Goal: Obtain resource: Download file/media

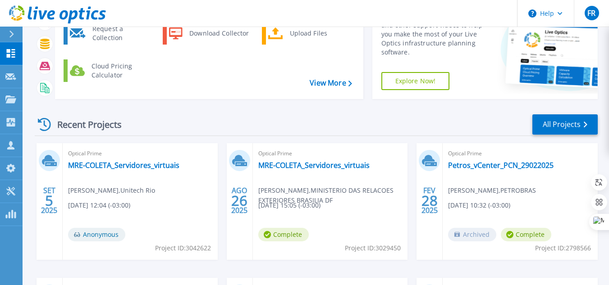
scroll to position [135, 0]
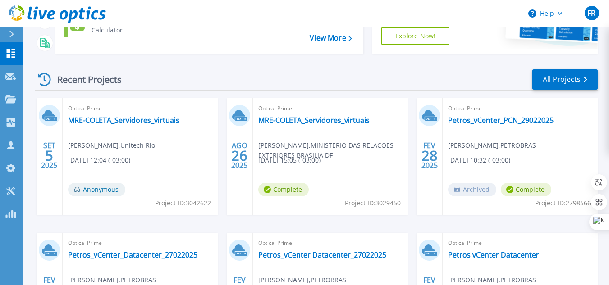
click at [307, 149] on span "[PERSON_NAME] , MINISTERIO DAS RELACOES EXTERIORES BRASILIA DF" at bounding box center [333, 151] width 150 height 20
click at [292, 118] on link "MRE-COLETA_Servidores_virtuais" at bounding box center [313, 120] width 111 height 9
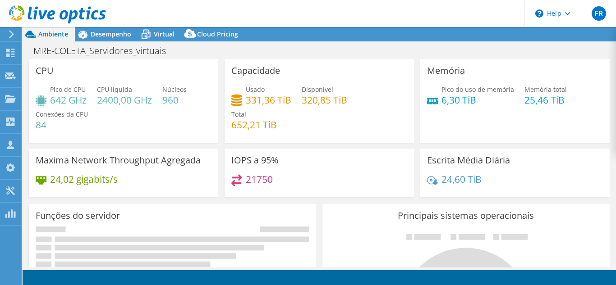
select select "USD"
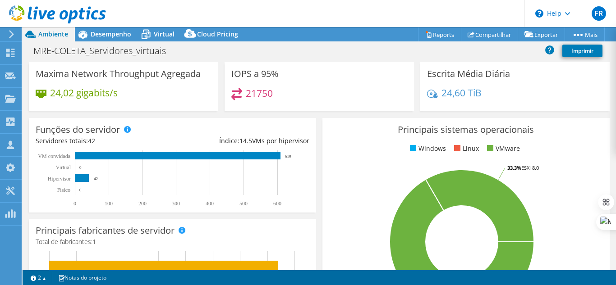
scroll to position [90, 0]
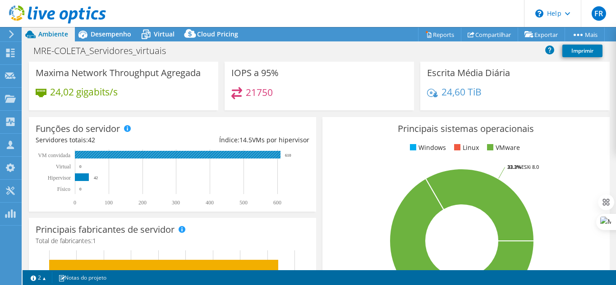
click at [168, 154] on rect at bounding box center [178, 155] width 206 height 8
click at [202, 156] on rect at bounding box center [178, 155] width 206 height 8
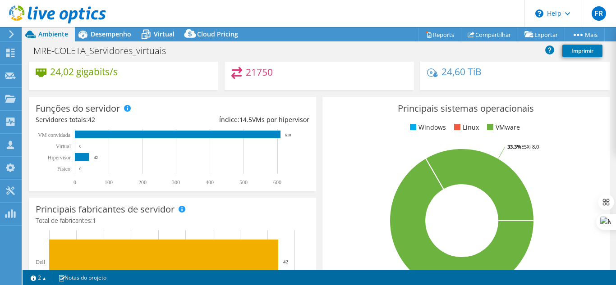
scroll to position [0, 0]
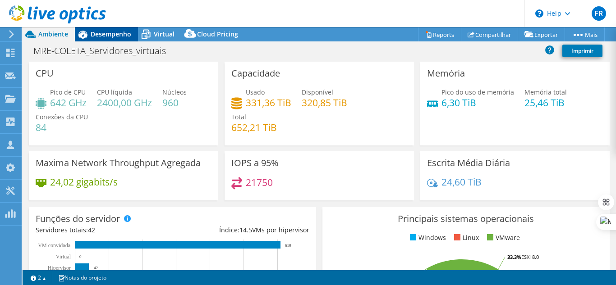
click at [114, 37] on span "Desempenho" at bounding box center [111, 34] width 41 height 9
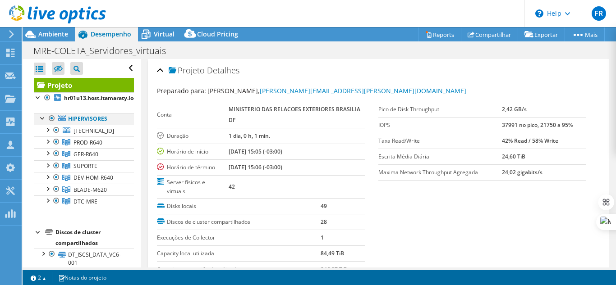
click at [41, 119] on div at bounding box center [42, 117] width 9 height 9
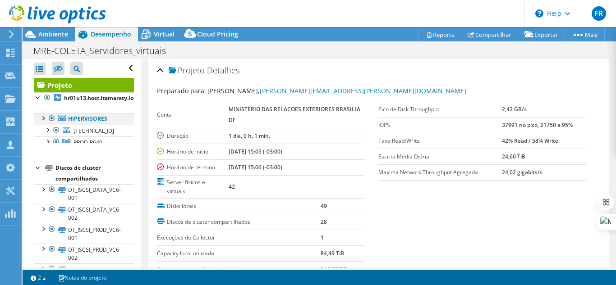
click at [41, 119] on div at bounding box center [42, 117] width 9 height 9
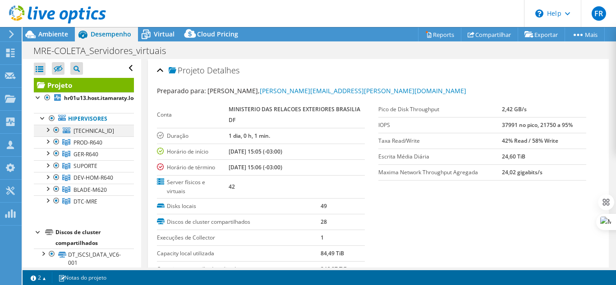
click at [49, 130] on div at bounding box center [47, 129] width 9 height 9
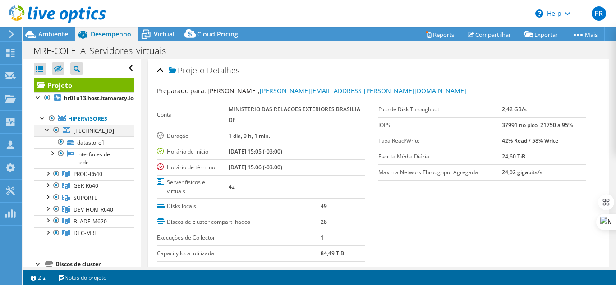
click at [48, 130] on div at bounding box center [47, 129] width 9 height 9
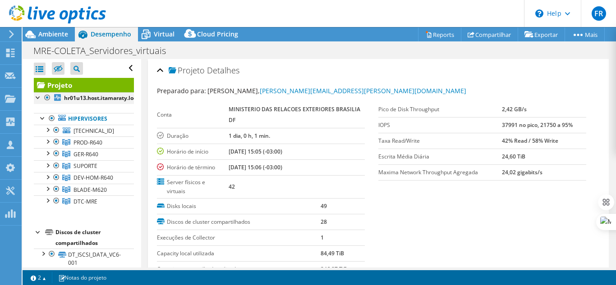
click at [39, 98] on div at bounding box center [38, 96] width 9 height 9
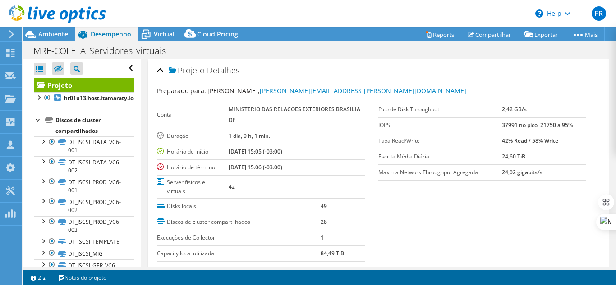
click at [37, 120] on div at bounding box center [38, 119] width 9 height 9
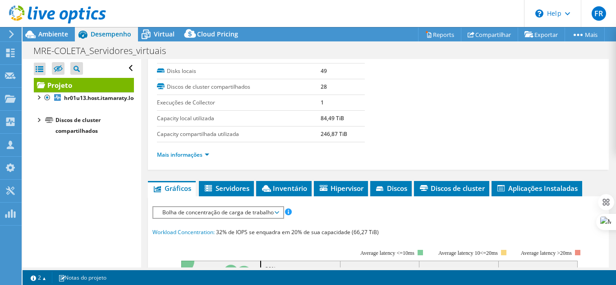
scroll to position [180, 0]
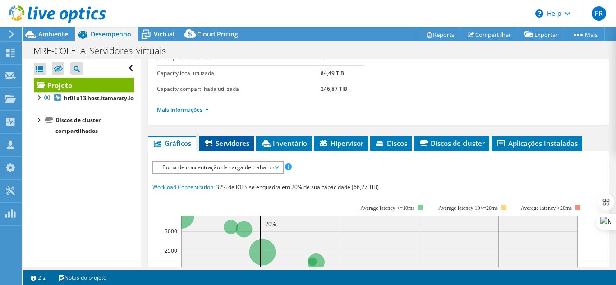
click at [220, 142] on span "Servidores" at bounding box center [226, 143] width 46 height 9
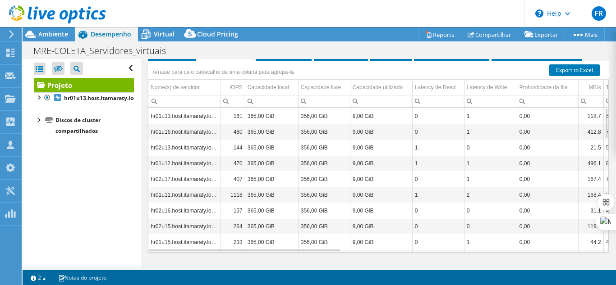
scroll to position [290, 0]
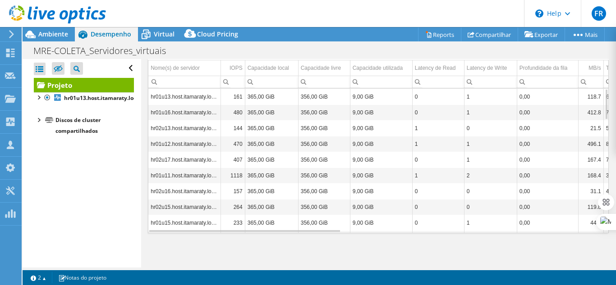
drag, startPoint x: 517, startPoint y: 138, endPoint x: 545, endPoint y: 139, distance: 27.5
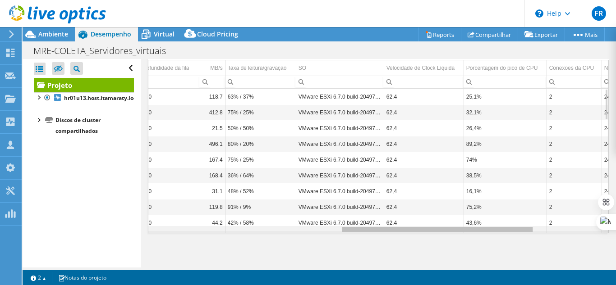
scroll to position [0, 531]
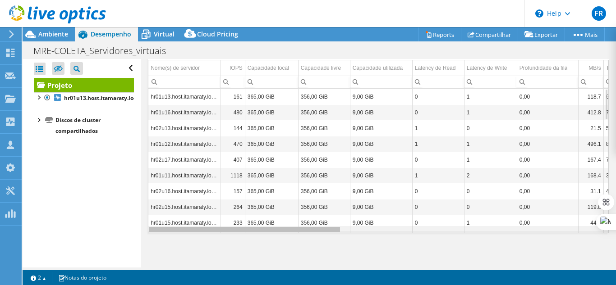
drag, startPoint x: 332, startPoint y: 231, endPoint x: 303, endPoint y: 226, distance: 30.2
click at [303, 226] on body "FR Membro da equipe [PERSON_NAME] [PERSON_NAME][EMAIL_ADDRESS][PERSON_NAME][DOM…" at bounding box center [308, 142] width 616 height 285
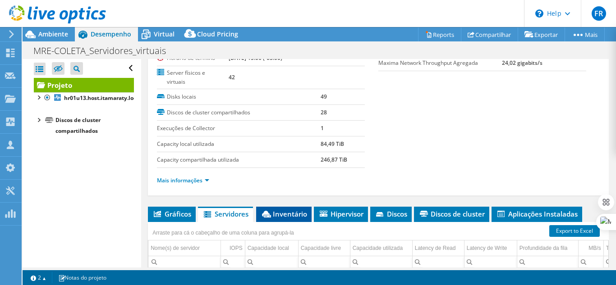
click at [288, 216] on span "Inventário" at bounding box center [284, 214] width 46 height 9
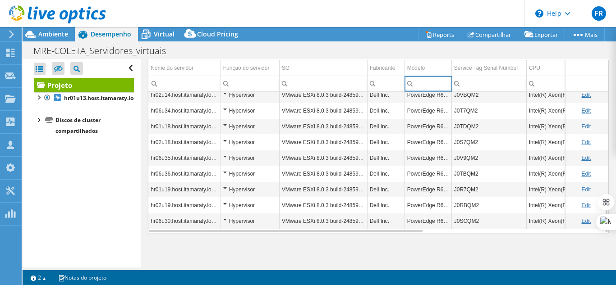
click at [419, 84] on input "Column Modelo, Filter cell" at bounding box center [428, 84] width 46 height 12
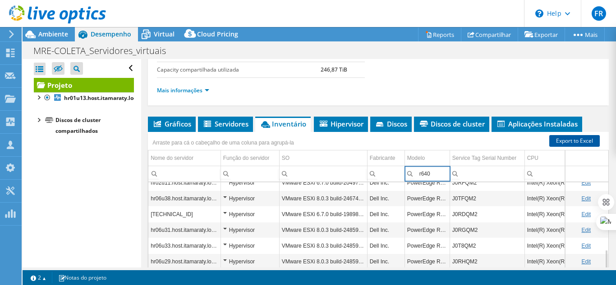
type input "r640"
click at [573, 140] on link "Export to Excel" at bounding box center [574, 141] width 51 height 12
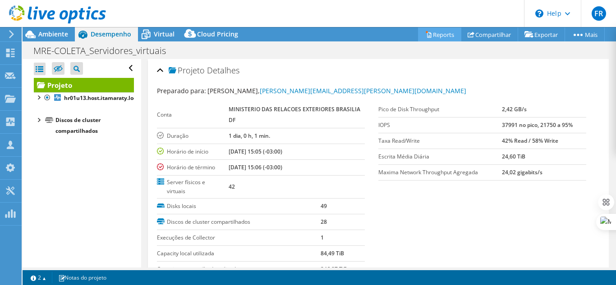
click at [430, 39] on link "Reports" at bounding box center [439, 35] width 43 height 14
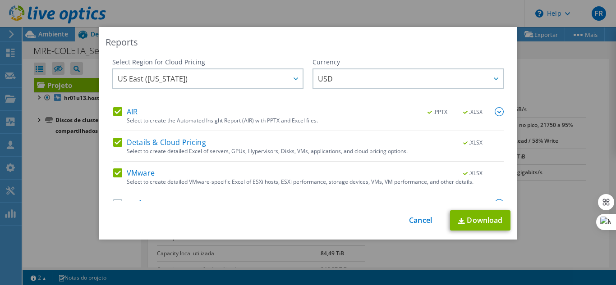
click at [495, 112] on img at bounding box center [499, 111] width 9 height 9
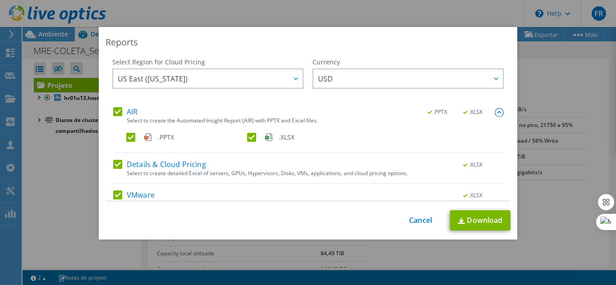
click at [495, 112] on img at bounding box center [499, 112] width 9 height 9
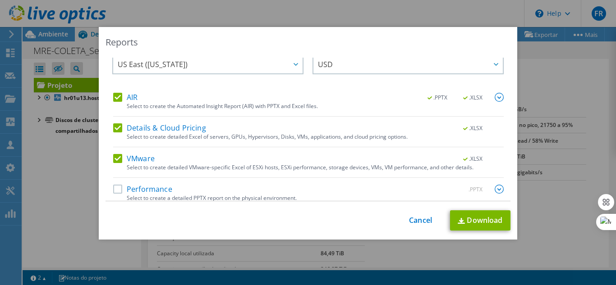
scroll to position [22, 0]
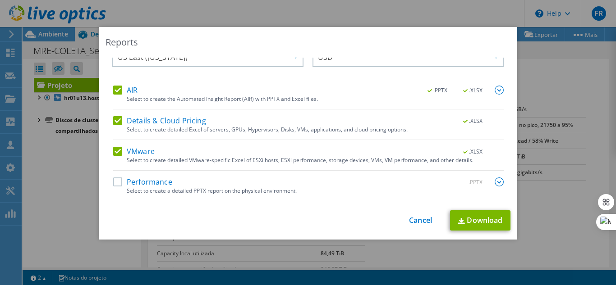
click at [115, 121] on label "Details & Cloud Pricing" at bounding box center [159, 120] width 93 height 9
click at [0, 0] on input "Details & Cloud Pricing" at bounding box center [0, 0] width 0 height 0
click at [115, 153] on label "VMware" at bounding box center [133, 151] width 41 height 9
click at [0, 0] on input "VMware" at bounding box center [0, 0] width 0 height 0
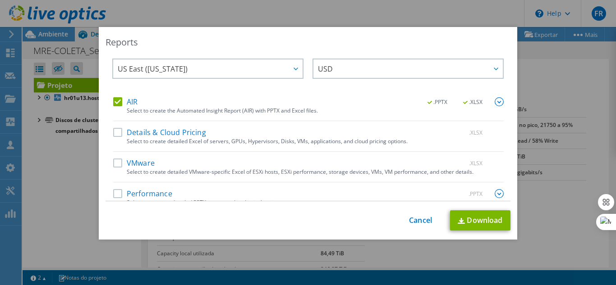
scroll to position [0, 0]
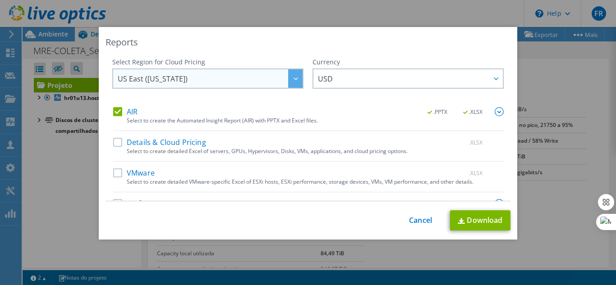
click at [290, 80] on div at bounding box center [295, 78] width 14 height 18
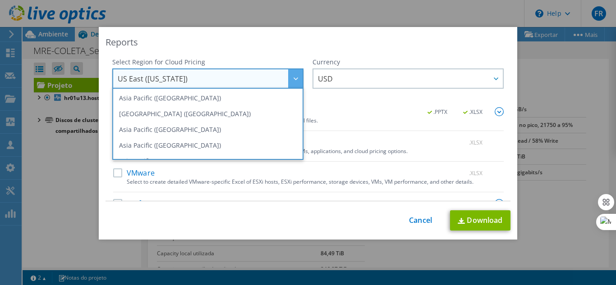
click at [215, 81] on span "US East ([US_STATE])" at bounding box center [210, 78] width 185 height 18
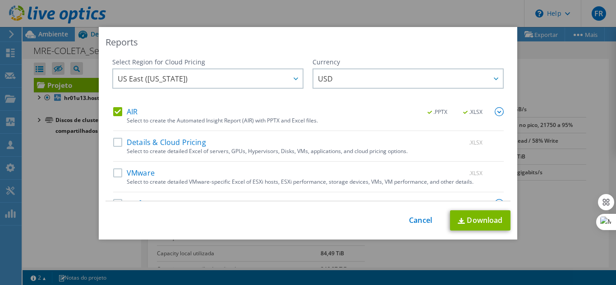
scroll to position [22, 0]
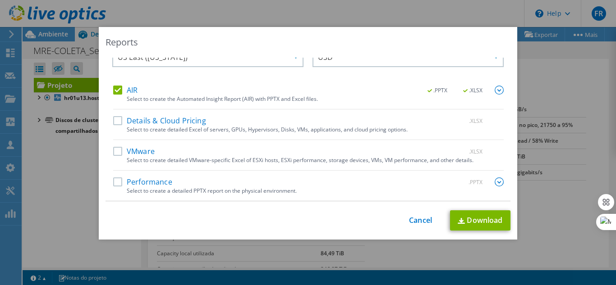
click at [495, 180] on img at bounding box center [499, 182] width 9 height 9
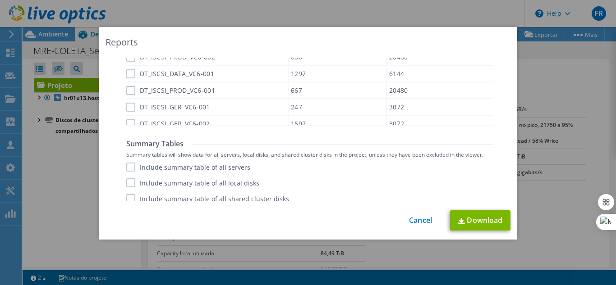
scroll to position [725, 0]
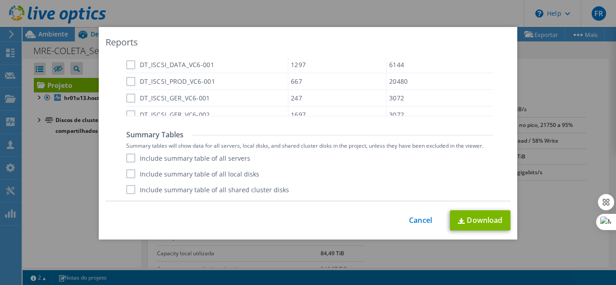
click at [129, 157] on label "Include summary table of all servers" at bounding box center [188, 158] width 124 height 9
click at [0, 0] on input "Include summary table of all servers" at bounding box center [0, 0] width 0 height 0
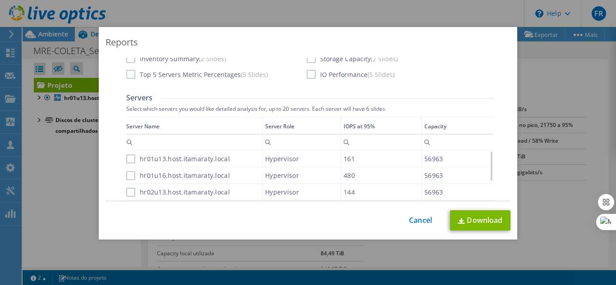
scroll to position [230, 0]
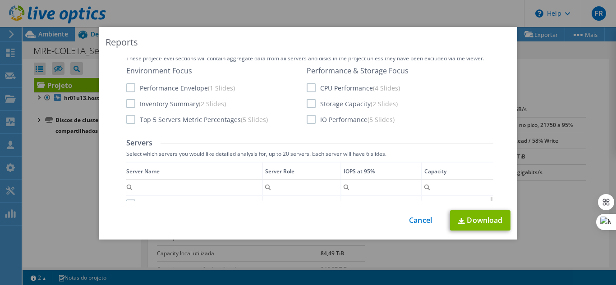
click at [128, 102] on label "Inventory Summary (2 Slides)" at bounding box center [176, 103] width 100 height 9
click at [0, 0] on input "Inventory Summary (2 Slides)" at bounding box center [0, 0] width 0 height 0
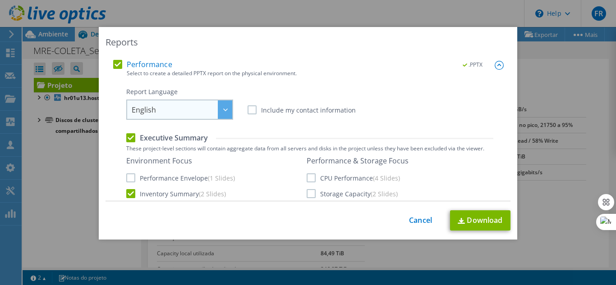
click at [187, 111] on span "English" at bounding box center [182, 110] width 101 height 18
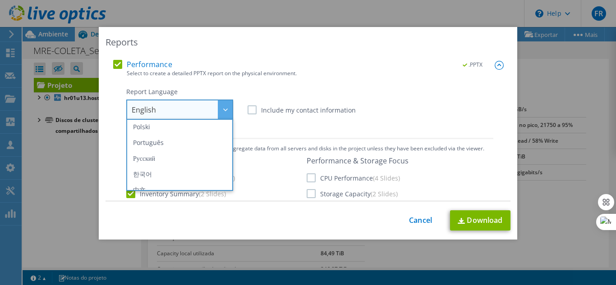
scroll to position [90, 0]
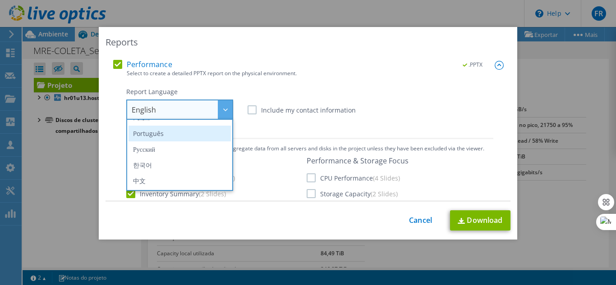
click at [169, 132] on li "Português" at bounding box center [180, 134] width 102 height 16
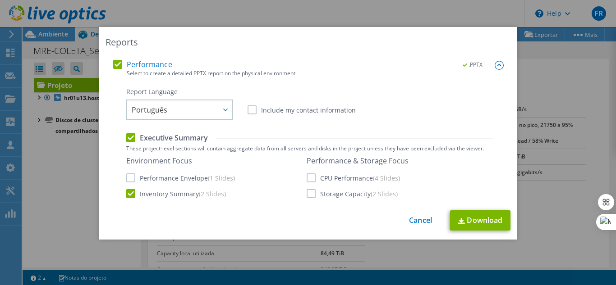
click at [392, 114] on div "Report Language English Deutsch Español Français Italiano Polski Português Русс…" at bounding box center [309, 103] width 367 height 32
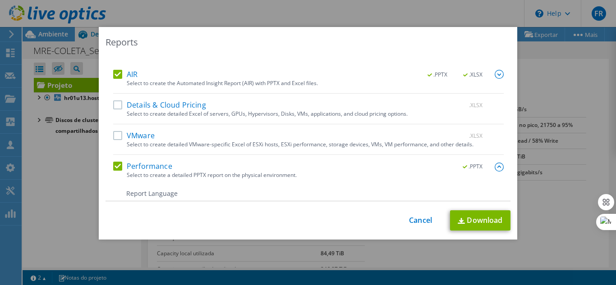
scroll to position [0, 0]
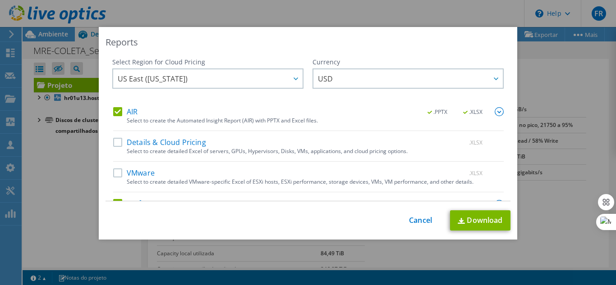
click at [495, 114] on img at bounding box center [499, 111] width 9 height 9
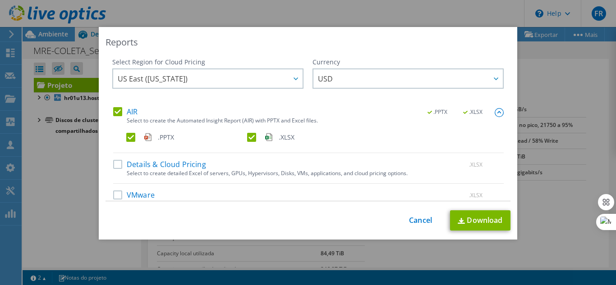
click at [252, 135] on label ".XLSX" at bounding box center [306, 137] width 119 height 9
click at [0, 0] on input ".XLSX" at bounding box center [0, 0] width 0 height 0
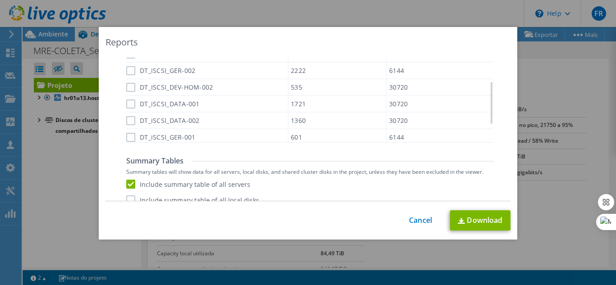
scroll to position [748, 0]
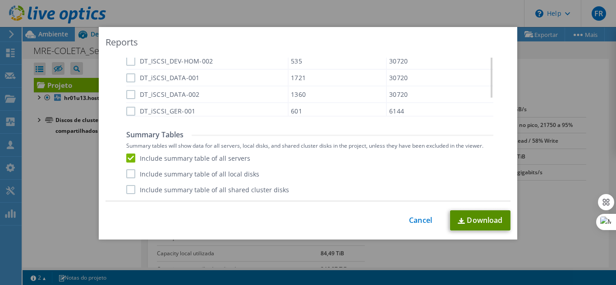
click at [467, 219] on link "Download" at bounding box center [480, 221] width 60 height 20
click at [417, 220] on link "Cancel" at bounding box center [420, 220] width 23 height 9
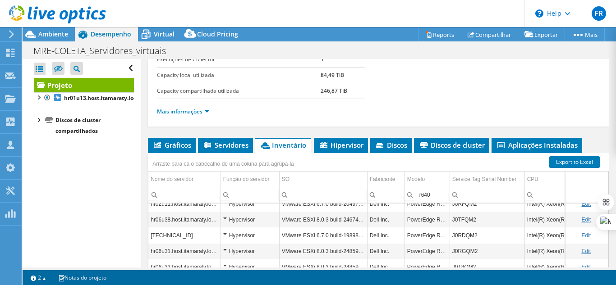
scroll to position [180, 0]
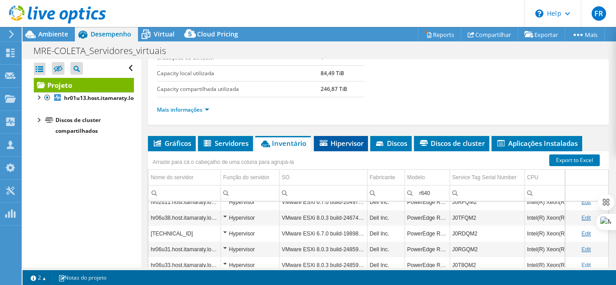
click at [348, 148] on li "Hipervisor" at bounding box center [341, 143] width 54 height 15
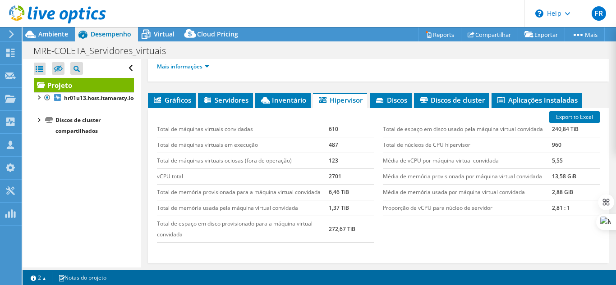
scroll to position [200, 0]
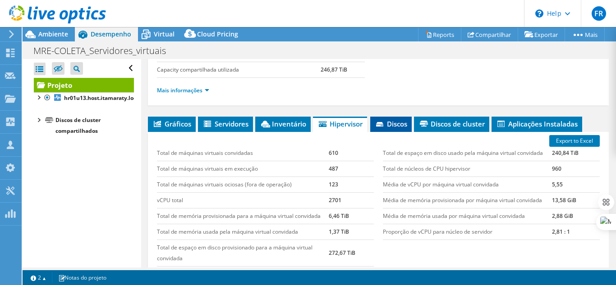
click at [404, 122] on span "Discos" at bounding box center [391, 123] width 32 height 9
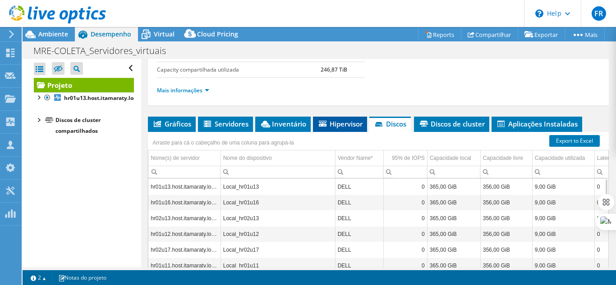
click at [344, 120] on span "Hipervisor" at bounding box center [339, 123] width 45 height 9
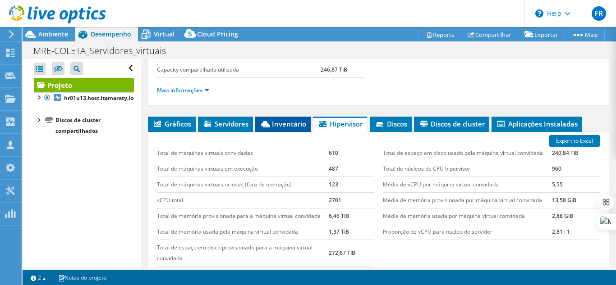
click at [287, 124] on span "Inventário" at bounding box center [283, 123] width 46 height 9
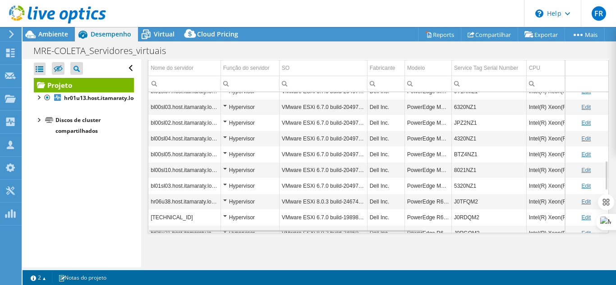
scroll to position [433, 0]
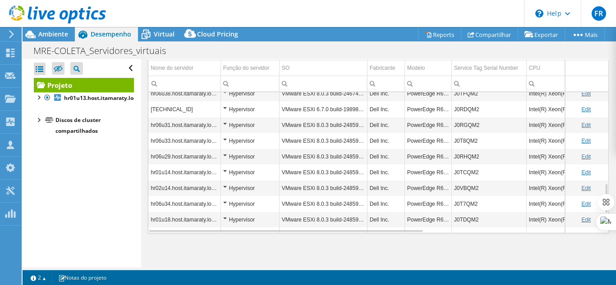
click at [145, 161] on div "Projeto Detalhes Preparado para: Tulio Silva, tulio.silva@itamaraty.gov.br Cont…" at bounding box center [378, 18] width 474 height 499
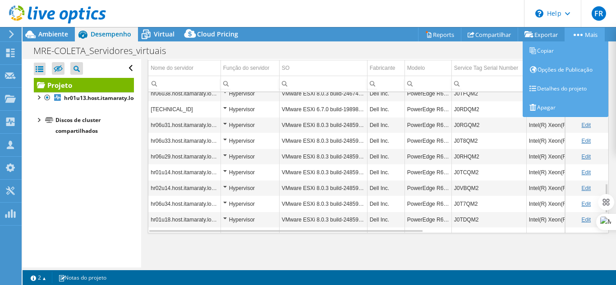
click at [589, 36] on link "Mais" at bounding box center [585, 35] width 40 height 14
click at [564, 83] on link "Detalhes do projeto" at bounding box center [566, 88] width 86 height 19
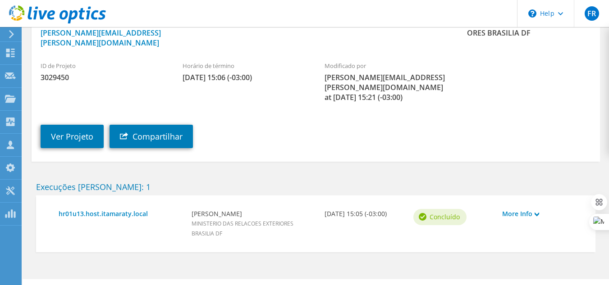
scroll to position [123, 0]
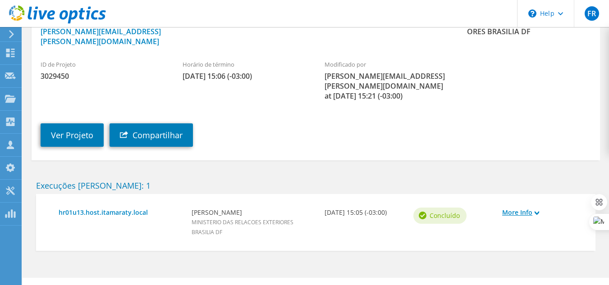
click at [517, 208] on link "More Info" at bounding box center [542, 213] width 80 height 10
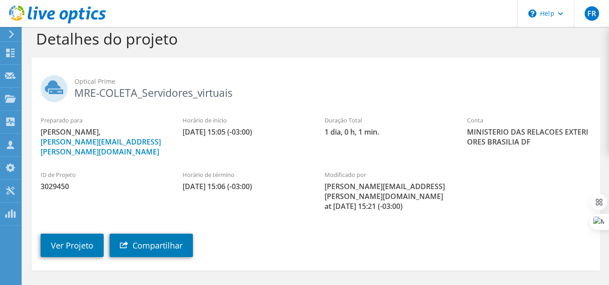
scroll to position [0, 0]
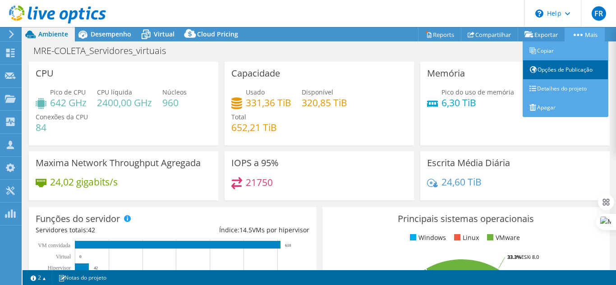
click at [574, 67] on link "Opções de Publicação" at bounding box center [566, 69] width 86 height 19
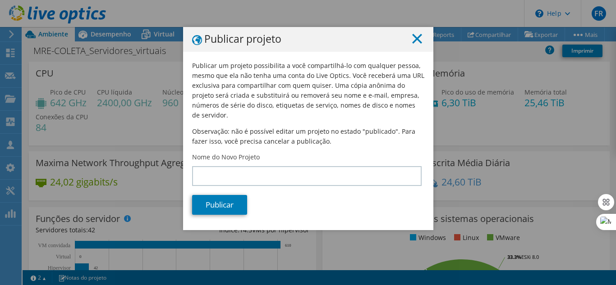
click at [413, 36] on line at bounding box center [417, 38] width 9 height 9
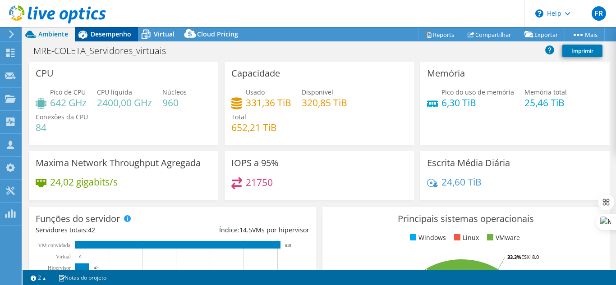
click at [110, 32] on span "Desempenho" at bounding box center [111, 34] width 41 height 9
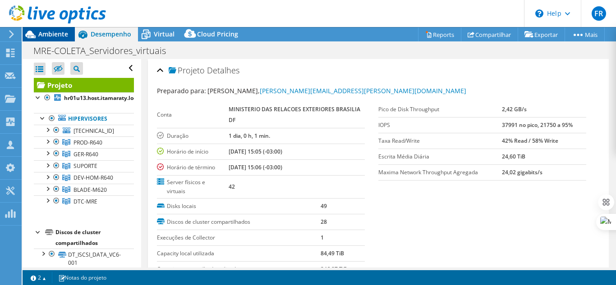
click at [57, 35] on span "Ambiente" at bounding box center [53, 34] width 30 height 9
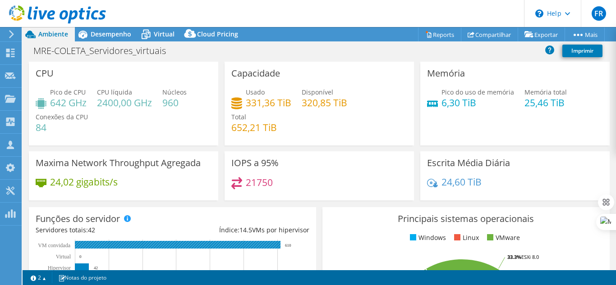
click at [110, 246] on rect at bounding box center [178, 245] width 206 height 8
drag, startPoint x: 110, startPoint y: 246, endPoint x: 100, endPoint y: 243, distance: 11.3
click at [100, 243] on rect at bounding box center [178, 245] width 206 height 8
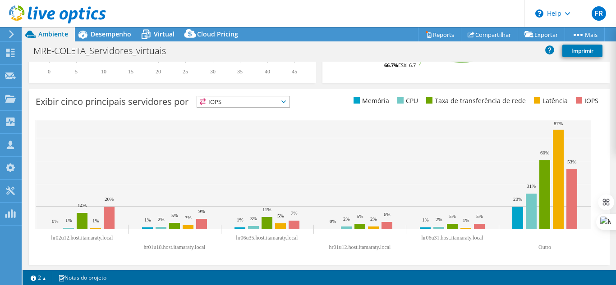
scroll to position [341, 0]
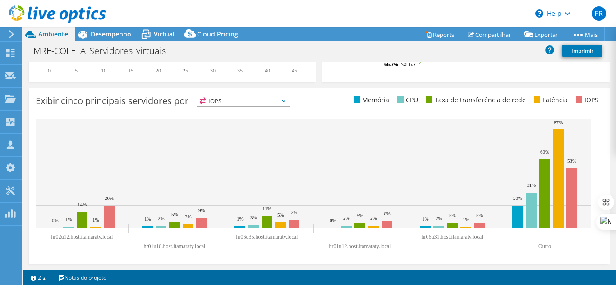
click at [234, 99] on span "IOPS" at bounding box center [243, 101] width 92 height 11
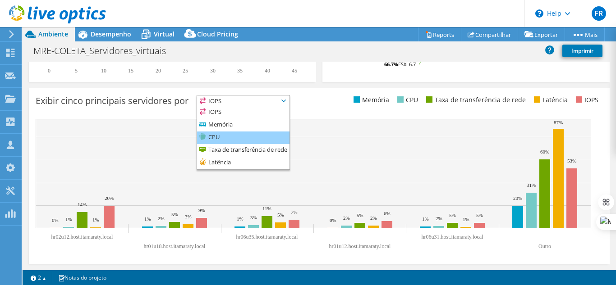
click at [239, 135] on li "CPU" at bounding box center [243, 138] width 92 height 13
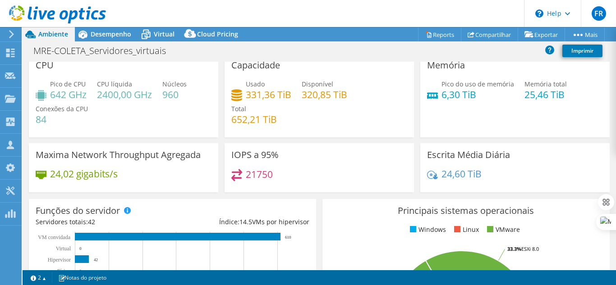
scroll to position [0, 0]
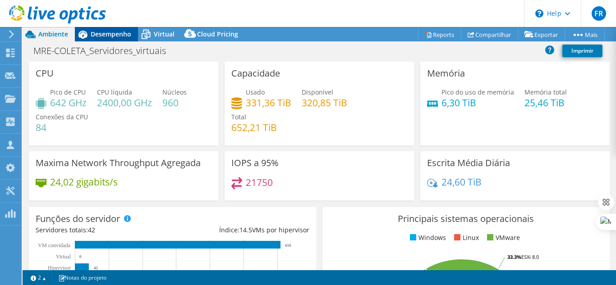
click at [116, 39] on div "Desempenho" at bounding box center [106, 34] width 63 height 14
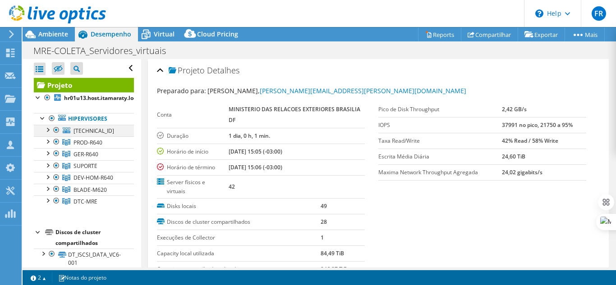
click at [49, 130] on div at bounding box center [47, 129] width 9 height 9
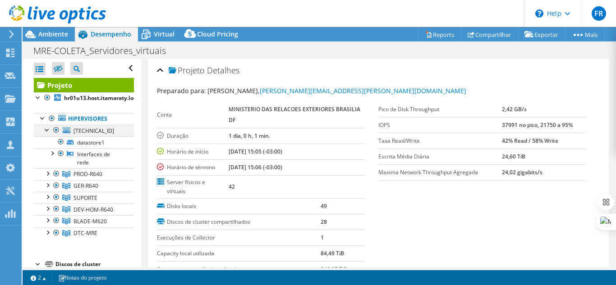
click at [49, 130] on div at bounding box center [47, 129] width 9 height 9
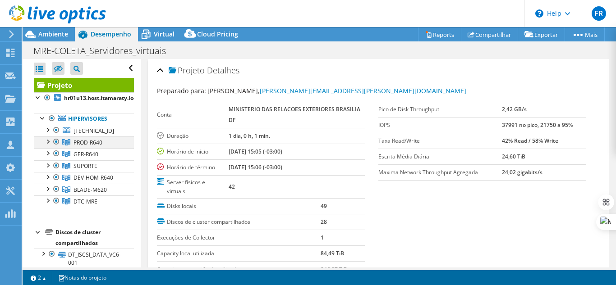
click at [47, 141] on div at bounding box center [47, 141] width 9 height 9
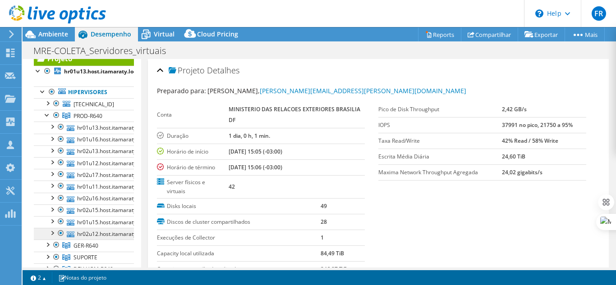
scroll to position [45, 0]
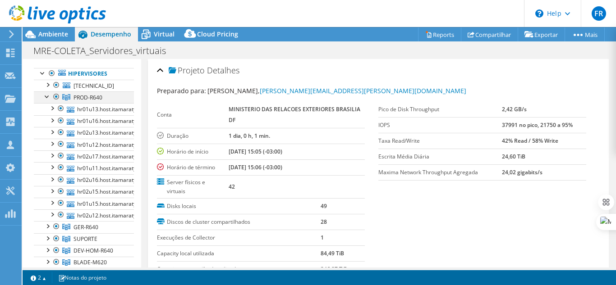
click at [46, 96] on div at bounding box center [47, 96] width 9 height 9
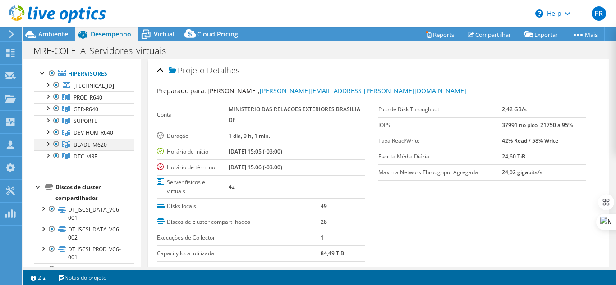
click at [55, 142] on div at bounding box center [56, 144] width 9 height 11
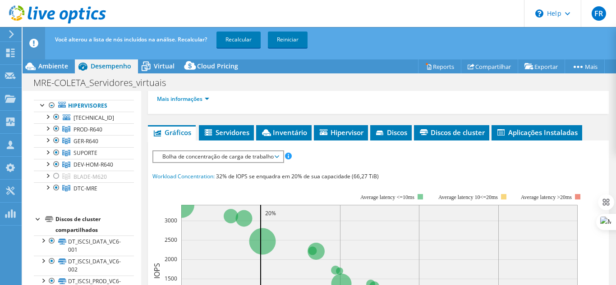
scroll to position [225, 0]
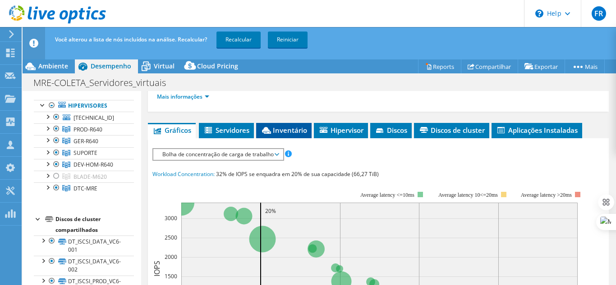
click at [275, 133] on span "Inventário" at bounding box center [284, 130] width 46 height 9
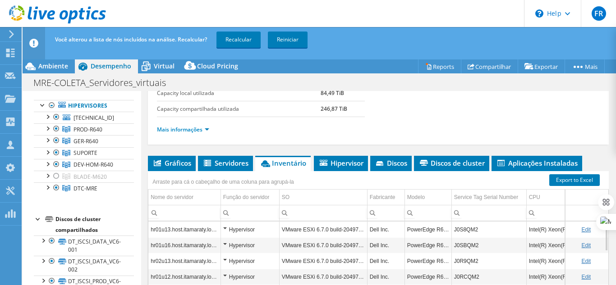
scroll to position [200, 0]
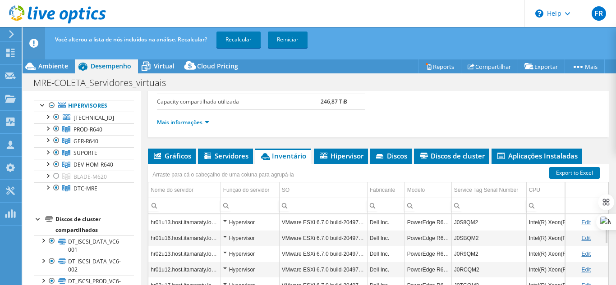
click at [437, 203] on input "Column Modelo, Filter cell" at bounding box center [428, 206] width 46 height 12
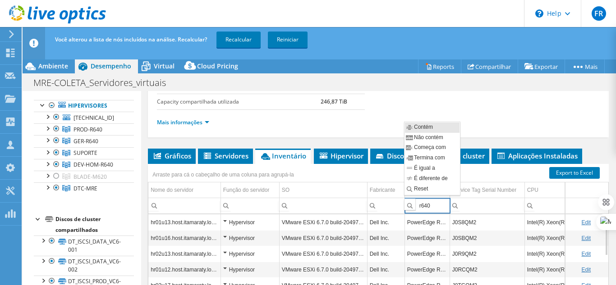
type input "r640"
click at [410, 209] on div "Column Modelo, Filter cell" at bounding box center [410, 204] width 12 height 11
click at [428, 126] on span "Contém" at bounding box center [424, 128] width 37 height 8
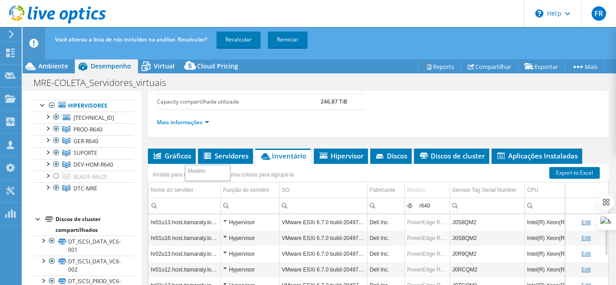
drag, startPoint x: 432, startPoint y: 188, endPoint x: 212, endPoint y: 171, distance: 220.3
click at [212, 171] on body "FR Membro da equipe Felipe Ribeiro felipe.ribeiro@unitech.inf.br Unitech Rio My…" at bounding box center [308, 142] width 616 height 285
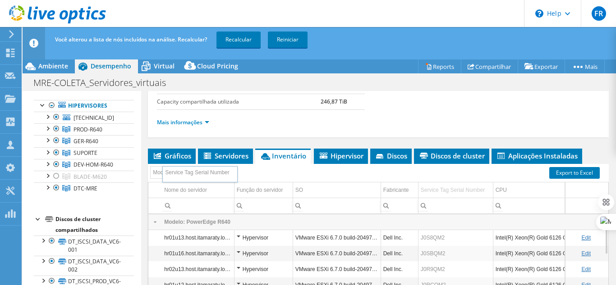
drag, startPoint x: 451, startPoint y: 188, endPoint x: 195, endPoint y: 172, distance: 256.2
click at [195, 172] on body "FR Membro da equipe Felipe Ribeiro felipe.ribeiro@unitech.inf.br Unitech Rio My…" at bounding box center [308, 142] width 616 height 285
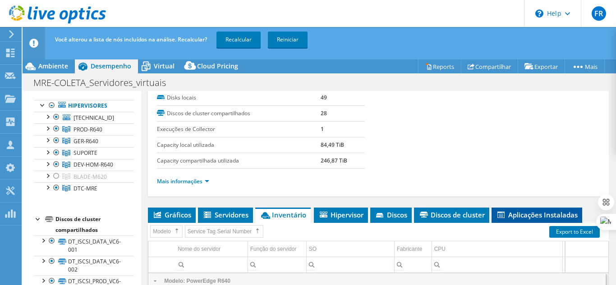
scroll to position [155, 0]
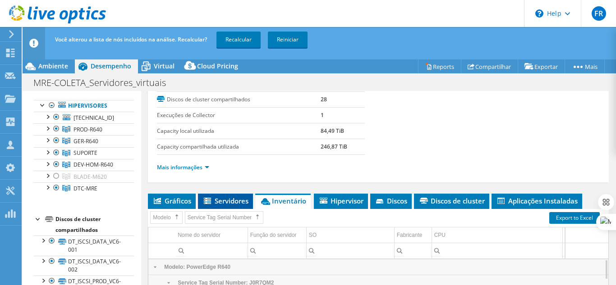
click at [222, 194] on li "Servidores" at bounding box center [225, 201] width 55 height 15
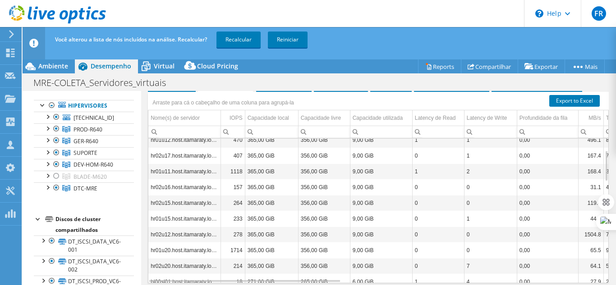
scroll to position [290, 0]
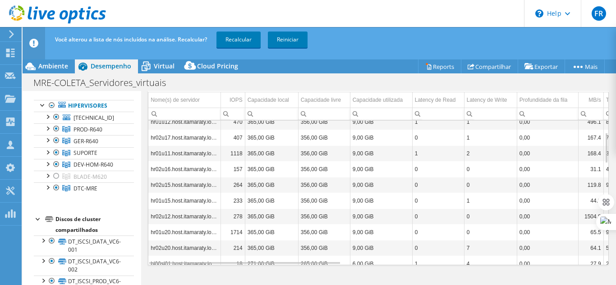
drag, startPoint x: 385, startPoint y: 218, endPoint x: 286, endPoint y: 224, distance: 98.9
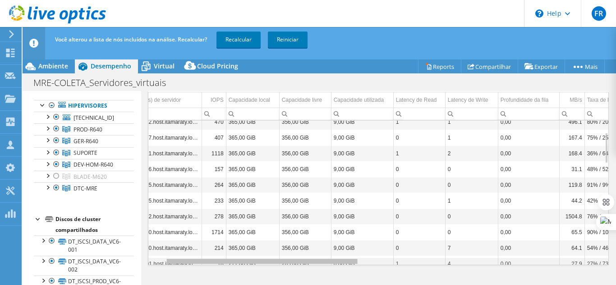
scroll to position [0, 0]
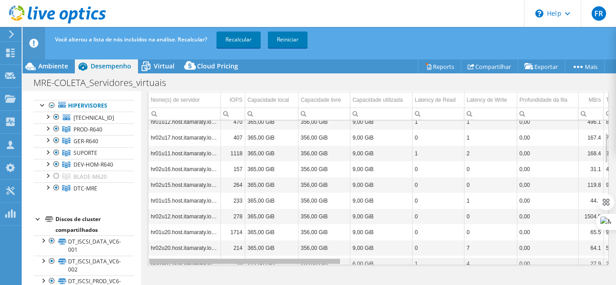
drag, startPoint x: 257, startPoint y: 262, endPoint x: 250, endPoint y: 255, distance: 9.3
click at [250, 255] on body "FR Membro da equipe Felipe Ribeiro felipe.ribeiro@unitech.inf.br Unitech Rio My…" at bounding box center [308, 142] width 616 height 285
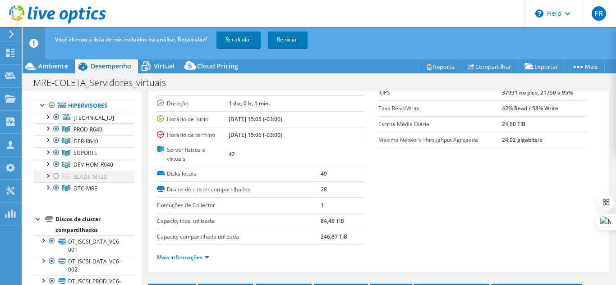
click at [48, 174] on div at bounding box center [47, 175] width 9 height 9
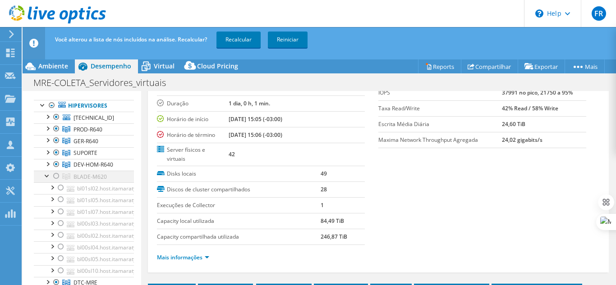
click at [48, 174] on div at bounding box center [47, 175] width 9 height 9
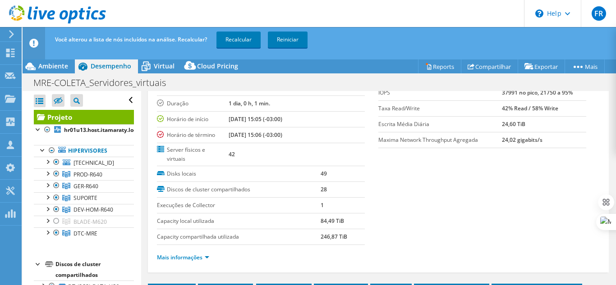
click at [75, 120] on link "Projeto" at bounding box center [84, 117] width 100 height 14
click at [60, 102] on icon at bounding box center [58, 100] width 9 height 7
click at [0, 0] on input "checkbox" at bounding box center [0, 0] width 0 height 0
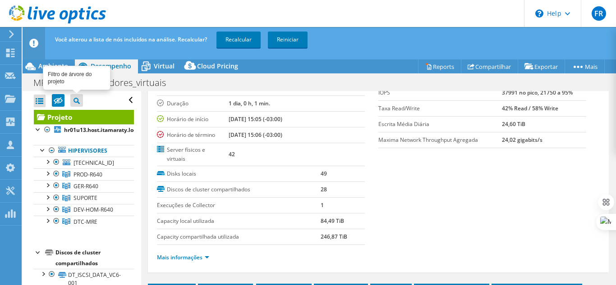
click at [76, 100] on icon at bounding box center [76, 101] width 6 height 6
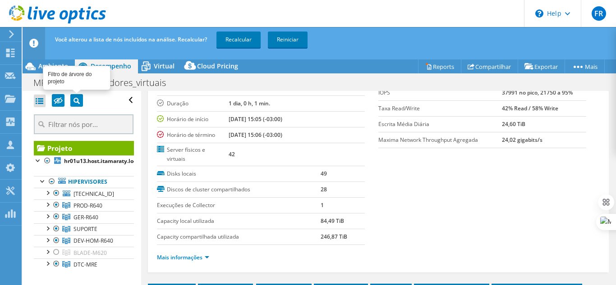
click at [76, 104] on icon at bounding box center [76, 101] width 6 height 6
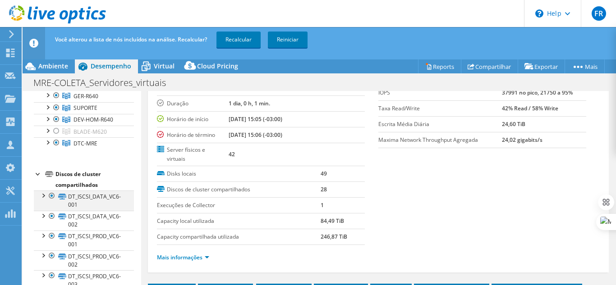
click at [51, 197] on div at bounding box center [51, 196] width 9 height 11
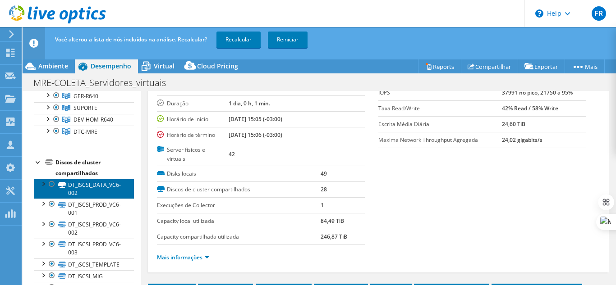
click at [56, 183] on link "DT_ISCSI_DATA_VC6-002" at bounding box center [84, 189] width 100 height 20
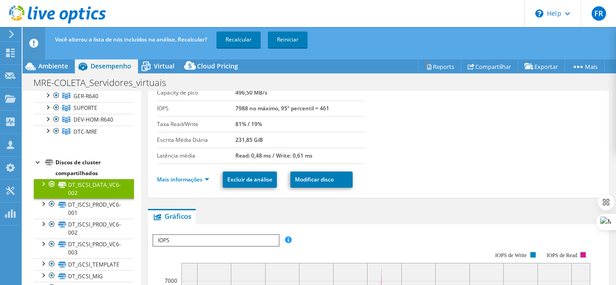
click at [53, 183] on div at bounding box center [51, 184] width 9 height 11
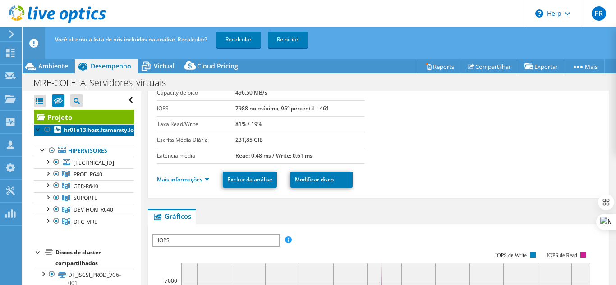
click at [77, 132] on b "hr01u13.host.itamaraty.local" at bounding box center [102, 130] width 77 height 8
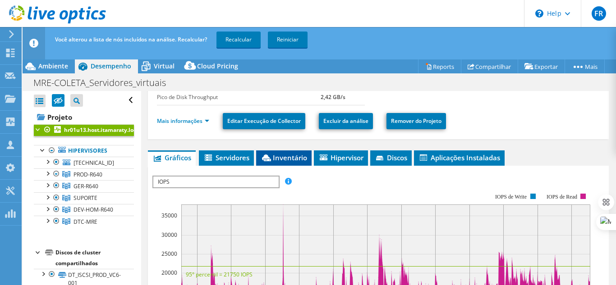
click at [285, 157] on span "Inventário" at bounding box center [284, 157] width 46 height 9
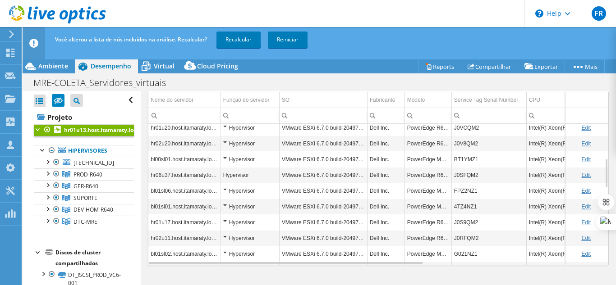
click at [582, 208] on link "Edit" at bounding box center [585, 207] width 9 height 6
click at [585, 207] on link "Cancel" at bounding box center [593, 207] width 17 height 6
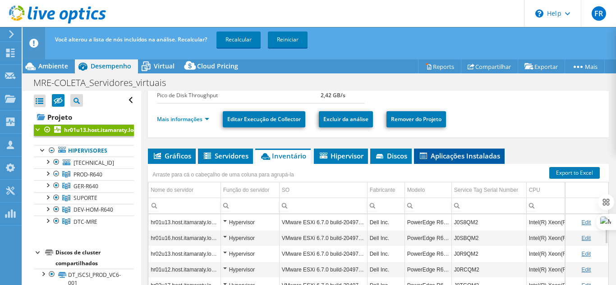
click at [469, 157] on span "Aplicações Instaladas" at bounding box center [459, 156] width 82 height 9
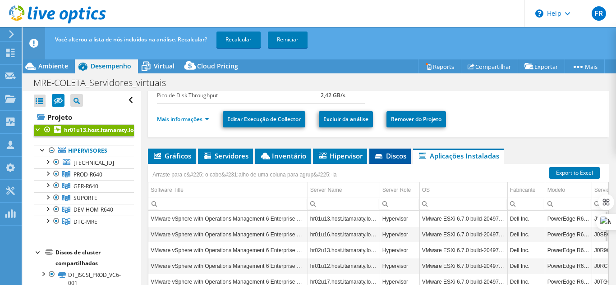
click at [395, 162] on li "Discos" at bounding box center [389, 156] width 41 height 15
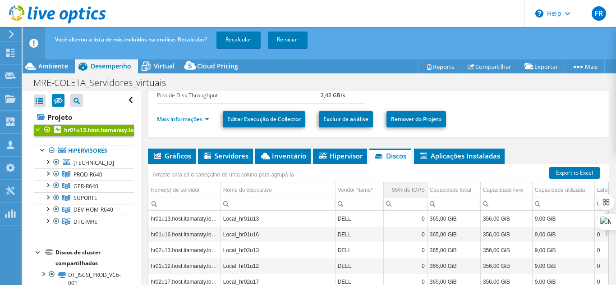
scroll to position [66, 0]
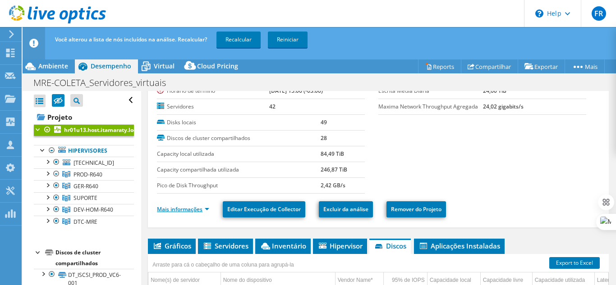
click at [162, 212] on link "Mais informações" at bounding box center [183, 210] width 52 height 8
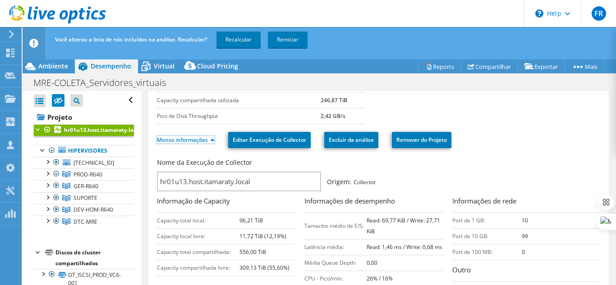
scroll to position [180, 0]
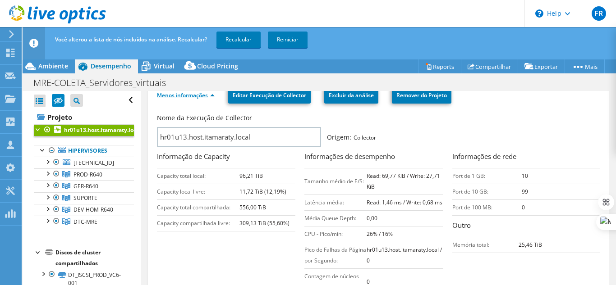
click at [190, 92] on link "Menos informações" at bounding box center [186, 96] width 58 height 8
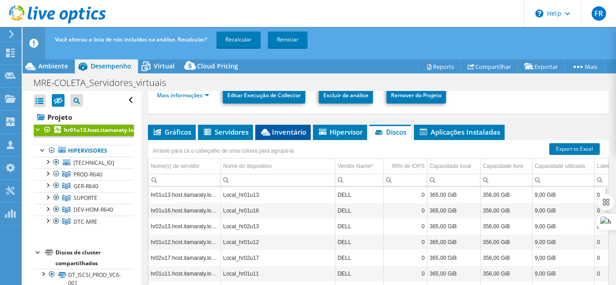
click at [280, 134] on span "Inventário" at bounding box center [283, 132] width 46 height 9
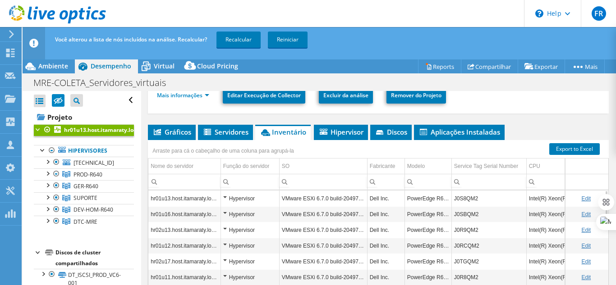
click at [432, 178] on input "Column Modelo, Filter cell" at bounding box center [428, 182] width 46 height 12
type input "m620"
click at [306, 200] on td "VMware ESXi 6.7.0 build-20497097" at bounding box center [323, 199] width 88 height 16
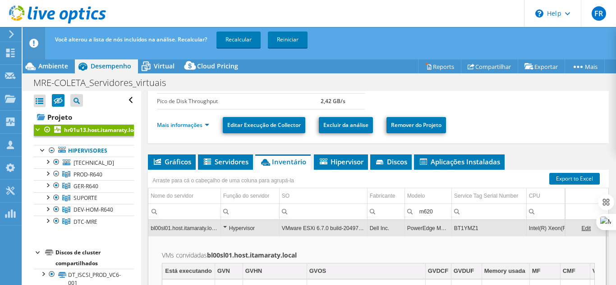
scroll to position [135, 0]
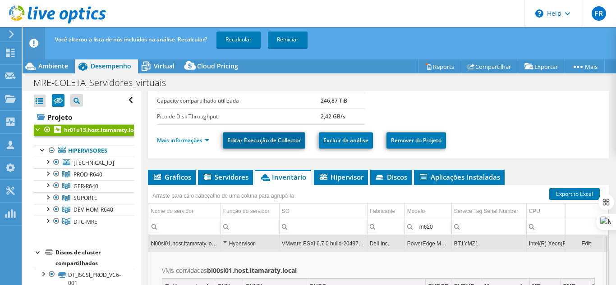
click at [279, 143] on link "Editar Execução de Collector" at bounding box center [264, 141] width 83 height 16
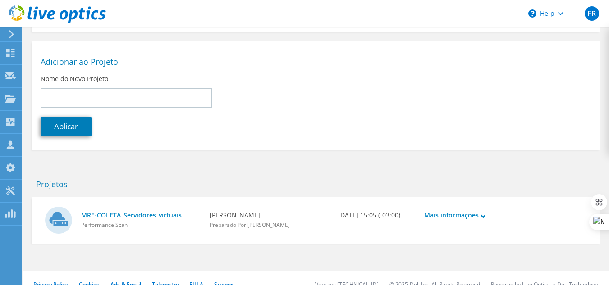
scroll to position [218, 0]
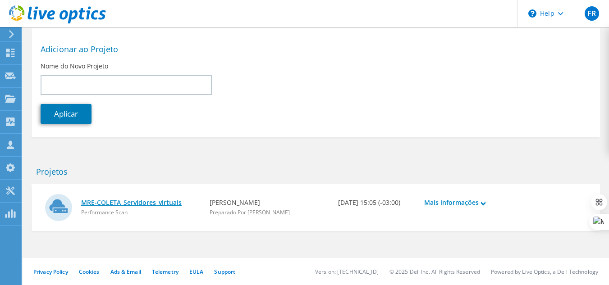
click at [138, 202] on link "MRE-COLETA_Servidores_virtuais" at bounding box center [140, 203] width 119 height 10
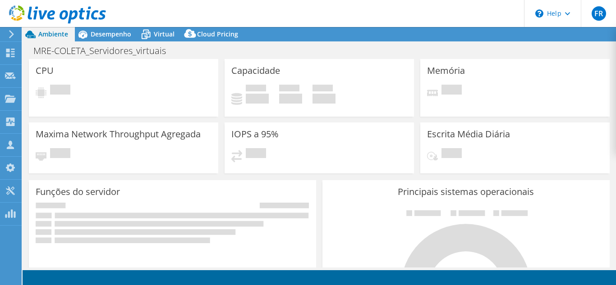
select select "USD"
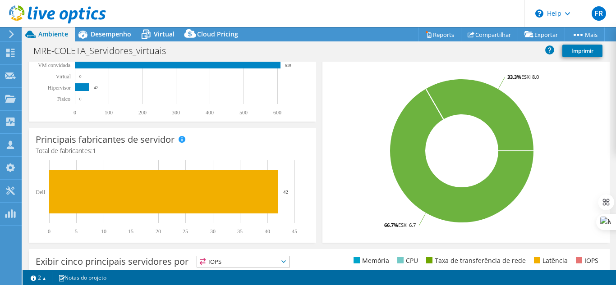
scroll to position [135, 0]
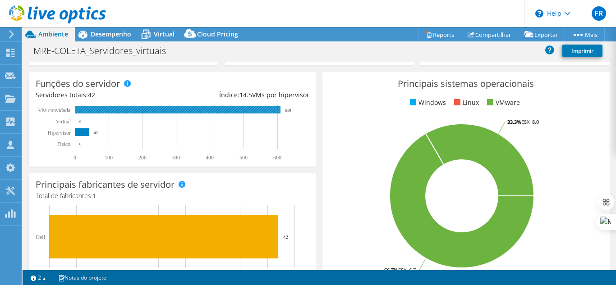
click at [203, 110] on rect at bounding box center [178, 110] width 206 height 8
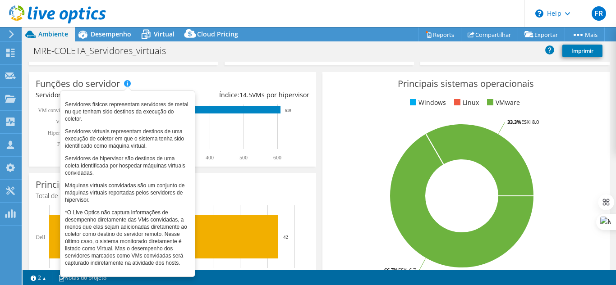
click at [127, 84] on span at bounding box center [127, 83] width 6 height 6
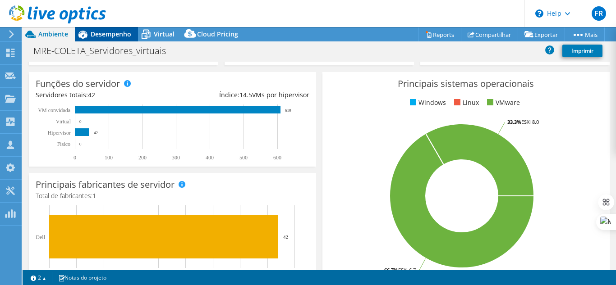
click at [123, 37] on span "Desempenho" at bounding box center [111, 34] width 41 height 9
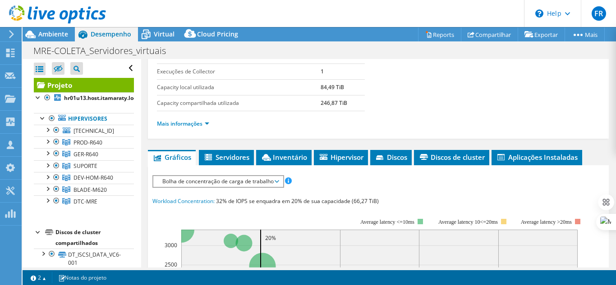
scroll to position [180, 0]
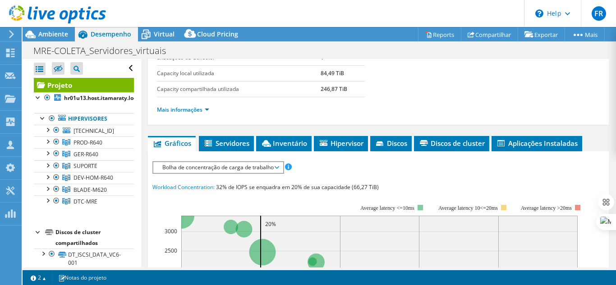
click at [49, 16] on use at bounding box center [57, 14] width 97 height 18
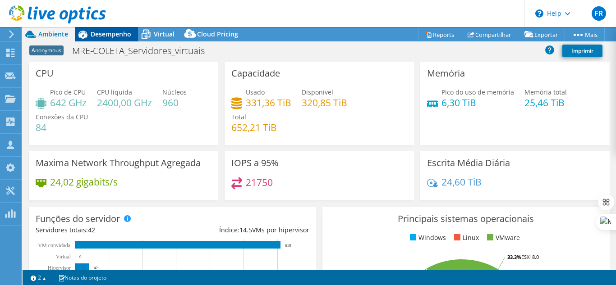
click at [121, 30] on span "Desempenho" at bounding box center [111, 34] width 41 height 9
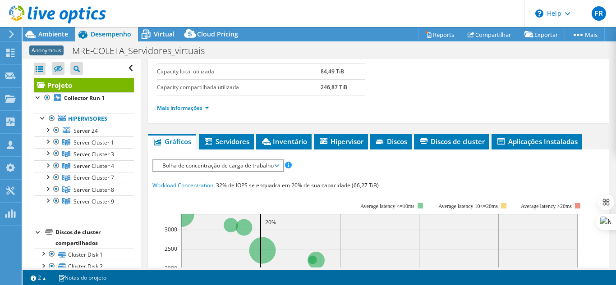
scroll to position [135, 0]
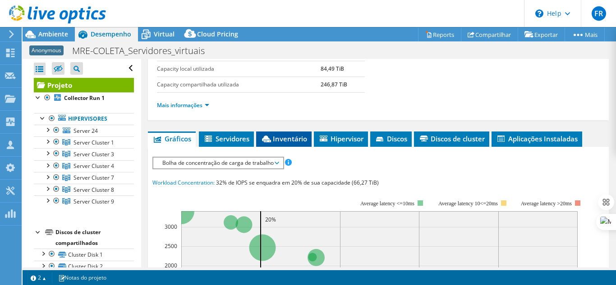
click at [289, 136] on span "Inventário" at bounding box center [284, 138] width 46 height 9
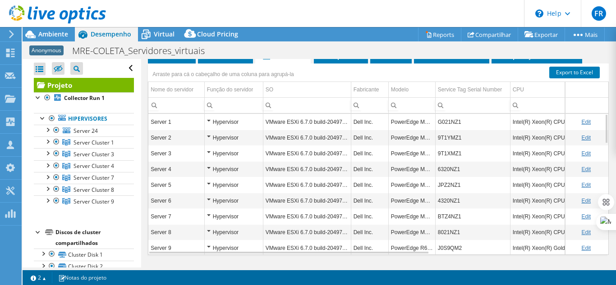
scroll to position [225, 0]
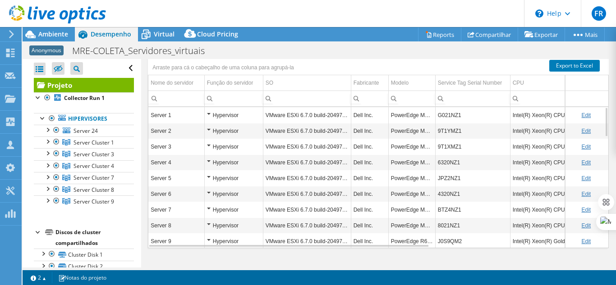
click at [415, 114] on td "PowerEdge M620" at bounding box center [411, 115] width 47 height 16
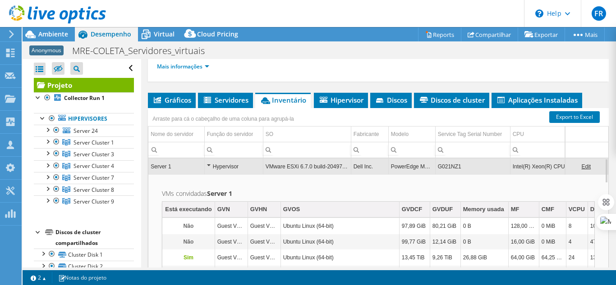
scroll to position [150, 0]
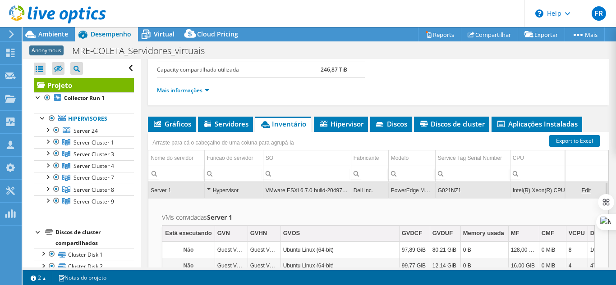
click at [581, 191] on link "Edit" at bounding box center [585, 191] width 9 height 6
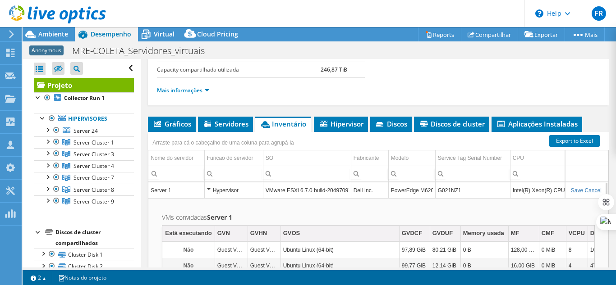
click at [460, 210] on td "VMs convidadas Server 1 Está executando GVN GVHN GVOS GVDCF GVDUF Memory usada …" at bounding box center [378, 274] width 460 height 153
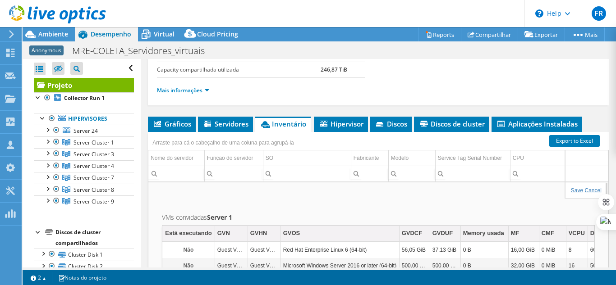
scroll to position [105, 0]
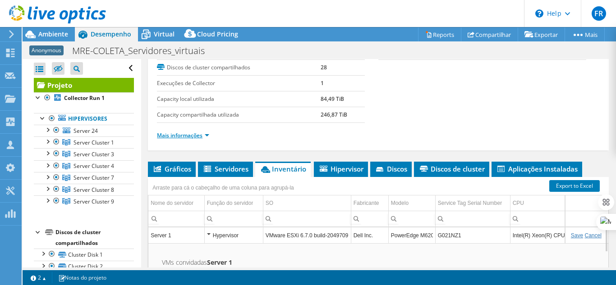
click at [189, 133] on link "Mais informações" at bounding box center [183, 136] width 52 height 8
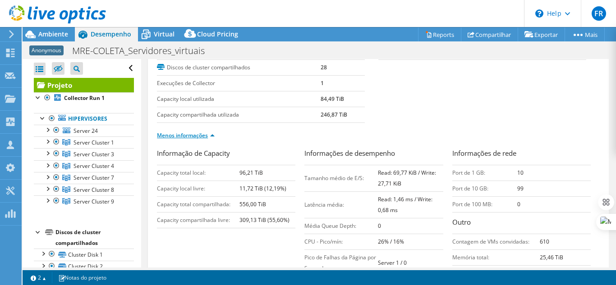
click at [170, 135] on link "Menos informações" at bounding box center [186, 136] width 58 height 8
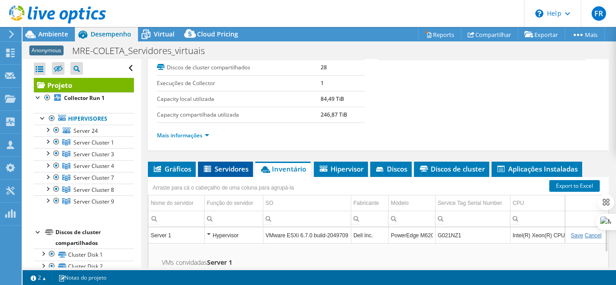
click at [230, 168] on span "Servidores" at bounding box center [225, 169] width 46 height 9
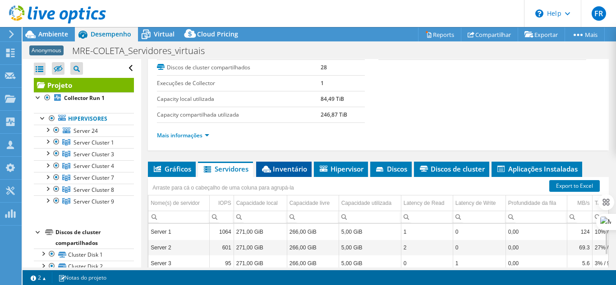
click at [277, 168] on span "Inventário" at bounding box center [284, 169] width 46 height 9
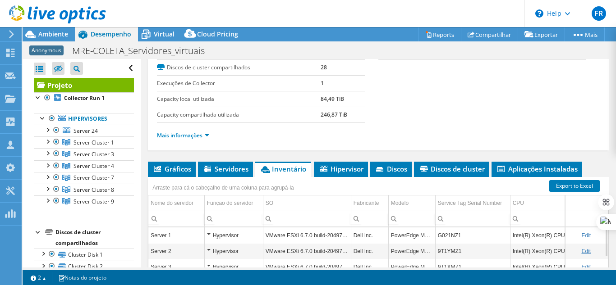
scroll to position [195, 0]
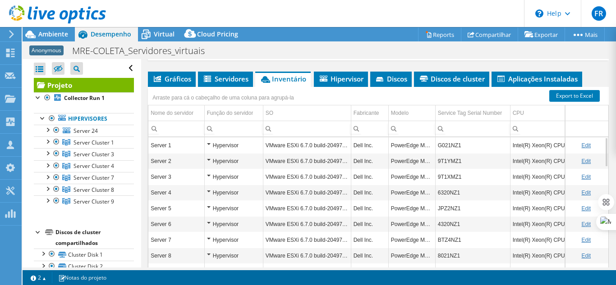
click at [481, 145] on td "G021NZ1" at bounding box center [472, 146] width 75 height 16
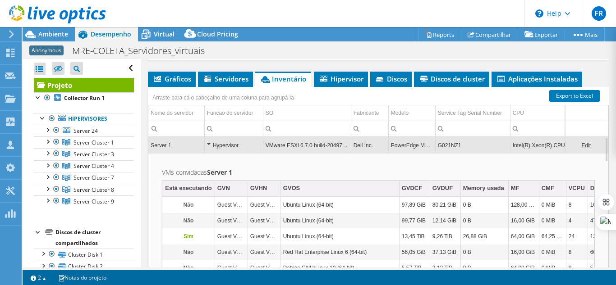
drag, startPoint x: 335, startPoint y: 147, endPoint x: 324, endPoint y: 147, distance: 10.8
click at [324, 147] on td "VMware ESXi 6.7.0 build-20497097" at bounding box center [307, 146] width 88 height 16
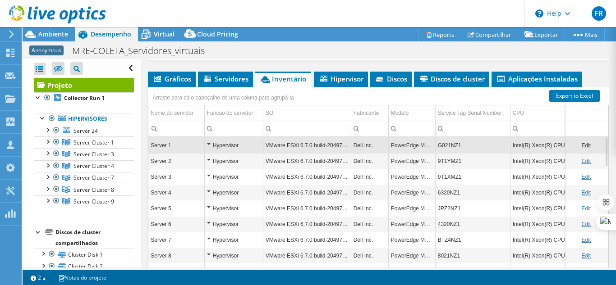
click at [324, 147] on td "VMware ESXi 6.7.0 build-20497097" at bounding box center [307, 146] width 88 height 16
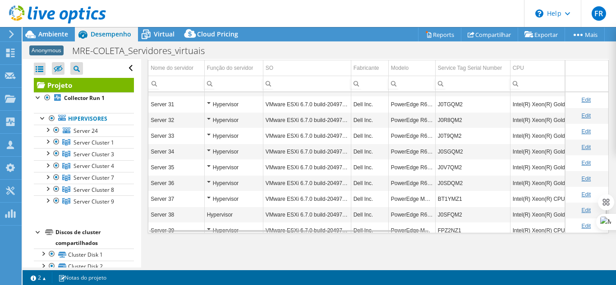
scroll to position [652, 0]
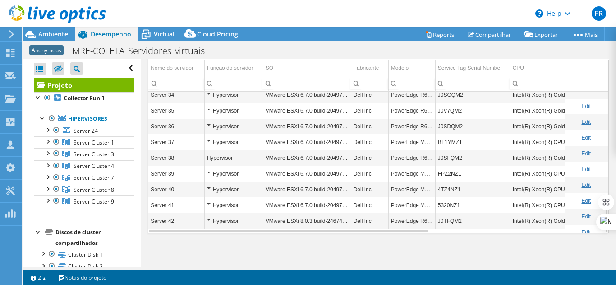
click at [209, 221] on div "Hypervisor" at bounding box center [234, 221] width 54 height 11
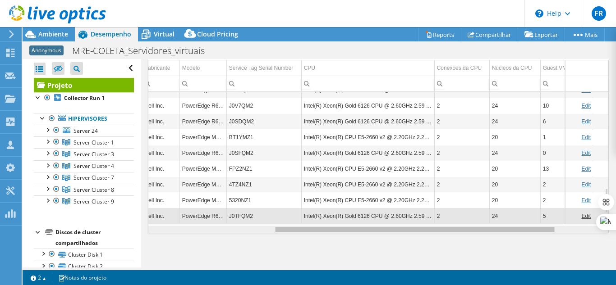
scroll to position [0, 0]
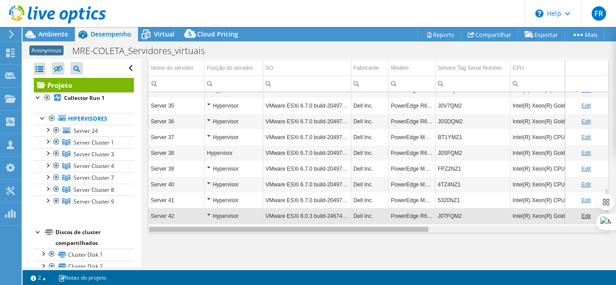
drag, startPoint x: 383, startPoint y: 233, endPoint x: 272, endPoint y: 234, distance: 110.9
click at [272, 234] on body "FR Membro da equipe [PERSON_NAME] [PERSON_NAME][EMAIL_ADDRESS][PERSON_NAME][DOM…" at bounding box center [308, 142] width 616 height 285
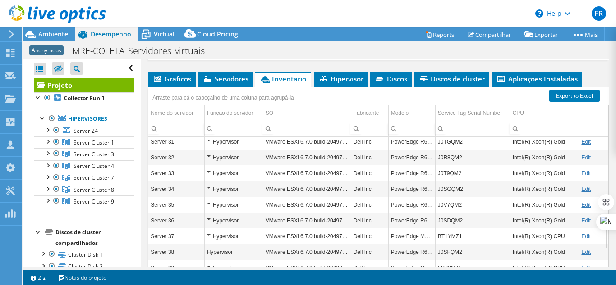
click at [306, 200] on td "VMware ESXi 6.7.0 build-20497097" at bounding box center [307, 205] width 88 height 16
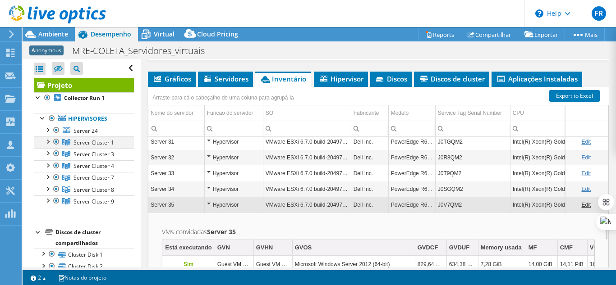
click at [48, 141] on div at bounding box center [47, 141] width 9 height 9
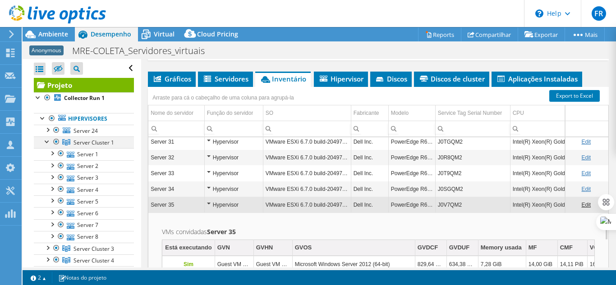
click at [48, 141] on div at bounding box center [47, 141] width 9 height 9
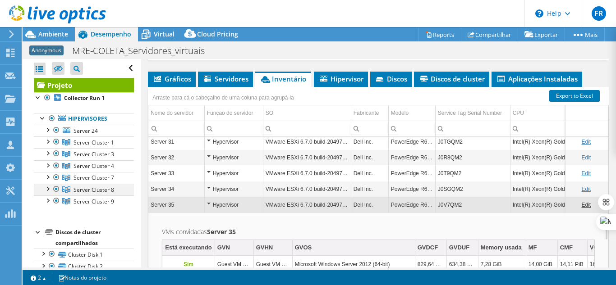
click at [46, 189] on div at bounding box center [47, 188] width 9 height 9
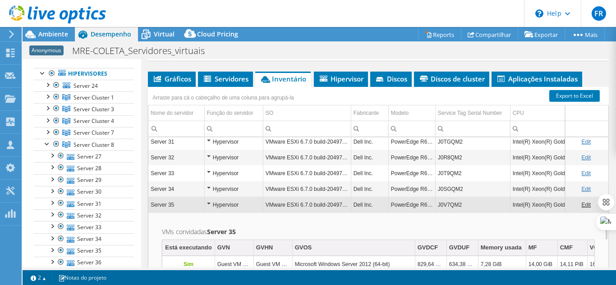
scroll to position [531, 0]
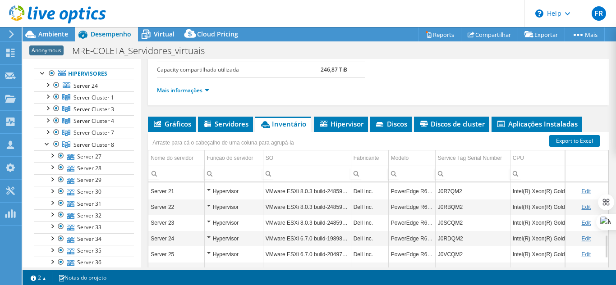
click at [404, 179] on input "Column Modelo, Filter cell" at bounding box center [412, 174] width 46 height 12
type input "m620"
click at [403, 174] on input "m620" at bounding box center [412, 174] width 46 height 12
click at [405, 174] on input "m620" at bounding box center [412, 174] width 46 height 12
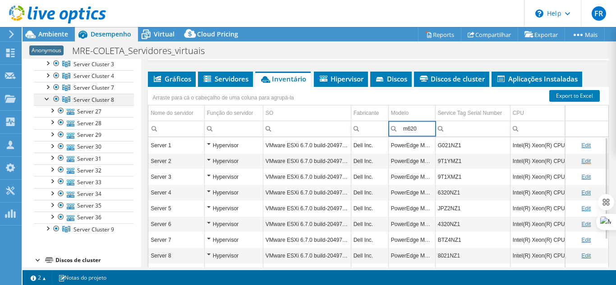
click at [48, 100] on div at bounding box center [47, 98] width 9 height 9
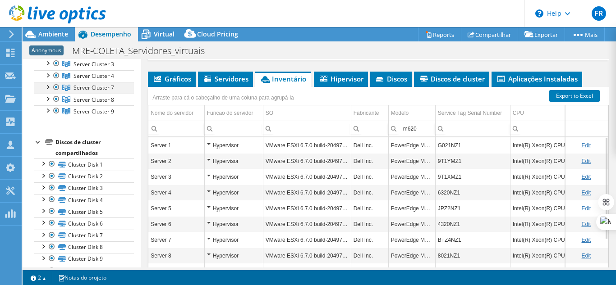
click at [48, 90] on div at bounding box center [47, 86] width 9 height 9
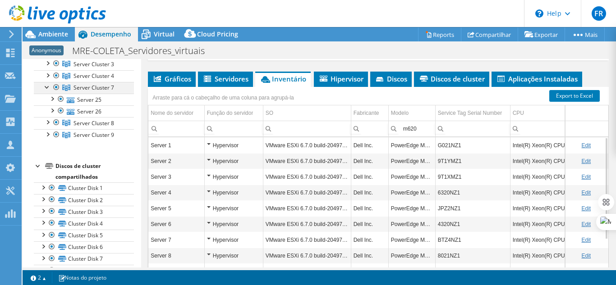
click at [48, 90] on div at bounding box center [47, 86] width 9 height 9
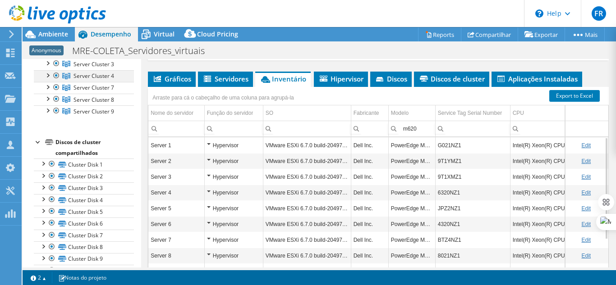
click at [48, 75] on div at bounding box center [47, 74] width 9 height 9
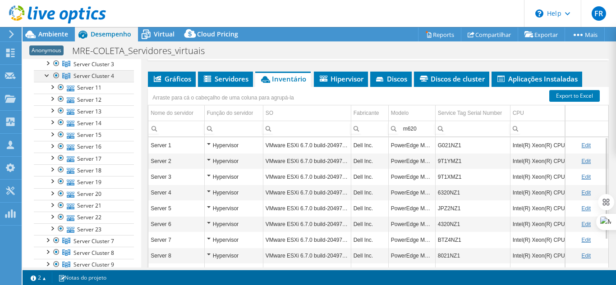
click at [48, 75] on div at bounding box center [47, 74] width 9 height 9
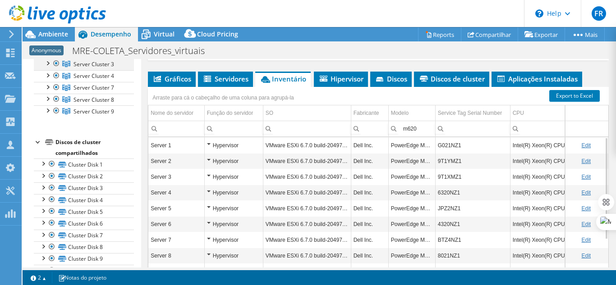
click at [48, 66] on div at bounding box center [47, 62] width 9 height 9
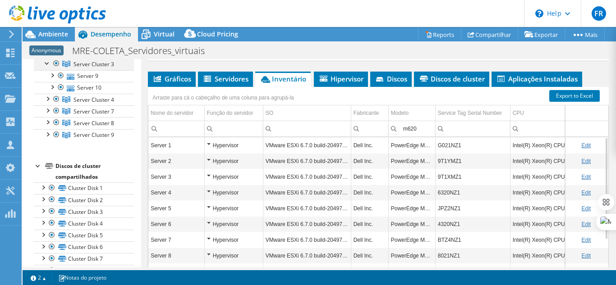
click at [48, 66] on div at bounding box center [47, 62] width 9 height 9
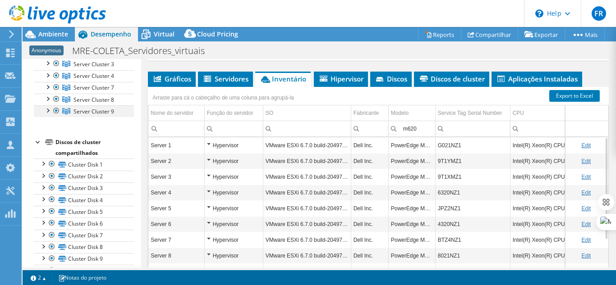
click at [45, 109] on div at bounding box center [47, 110] width 9 height 9
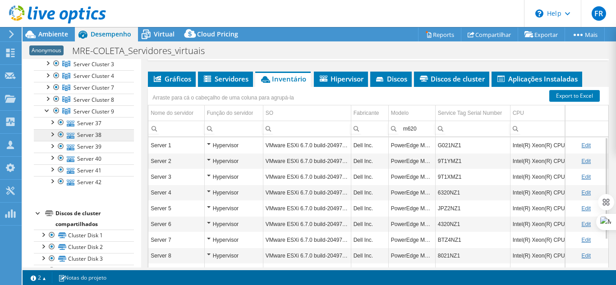
scroll to position [45, 0]
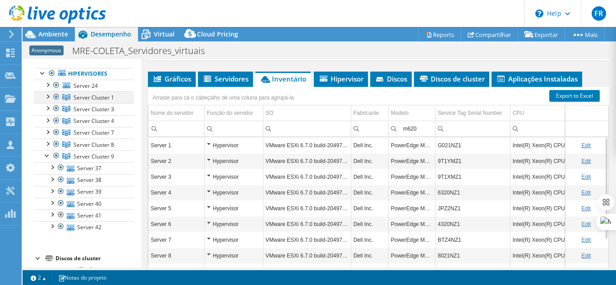
click at [43, 94] on div at bounding box center [47, 96] width 9 height 9
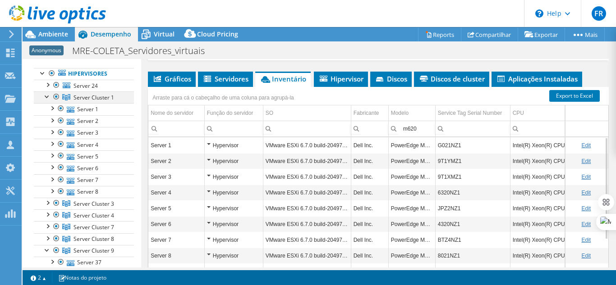
click at [55, 98] on div at bounding box center [56, 97] width 9 height 11
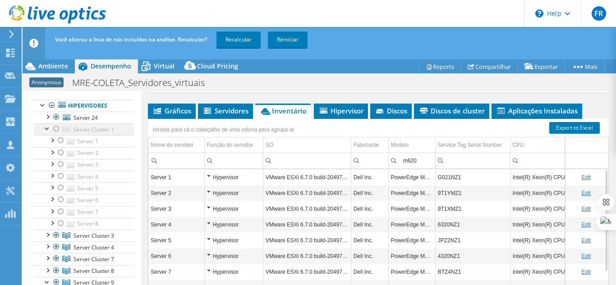
click at [46, 130] on div at bounding box center [47, 128] width 9 height 9
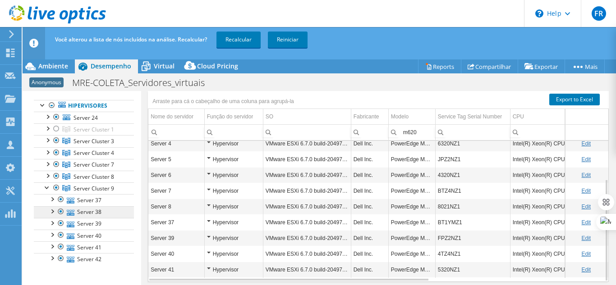
scroll to position [240, 0]
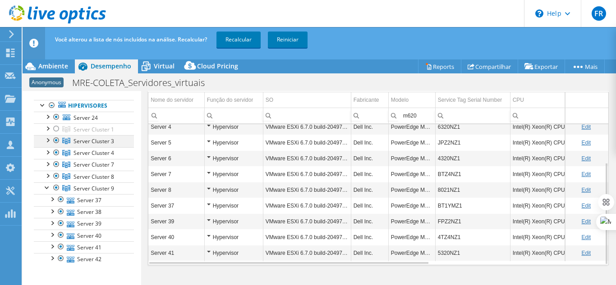
click at [46, 139] on div at bounding box center [47, 139] width 9 height 9
click at [46, 152] on div at bounding box center [47, 151] width 9 height 9
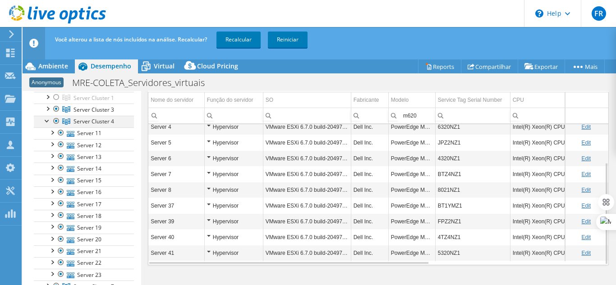
scroll to position [90, 0]
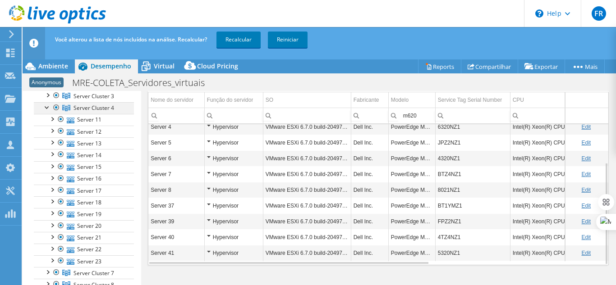
click at [46, 110] on div at bounding box center [47, 106] width 9 height 9
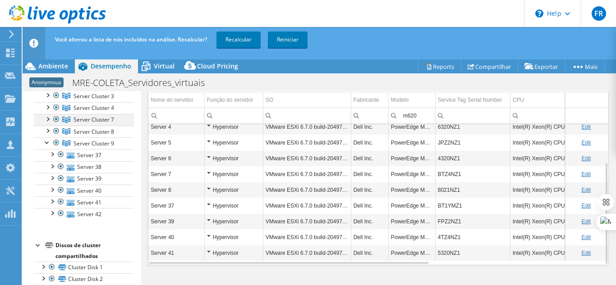
click at [46, 122] on div at bounding box center [47, 118] width 9 height 9
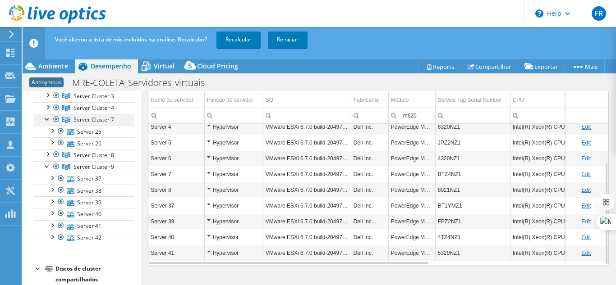
click at [46, 122] on div at bounding box center [47, 118] width 9 height 9
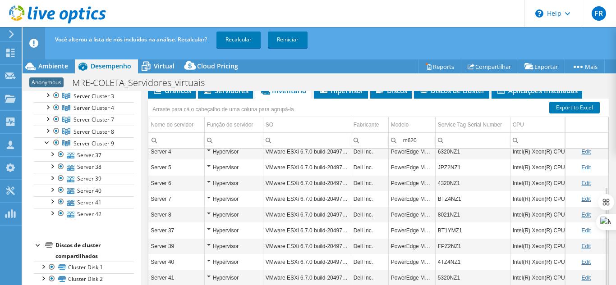
scroll to position [240, 0]
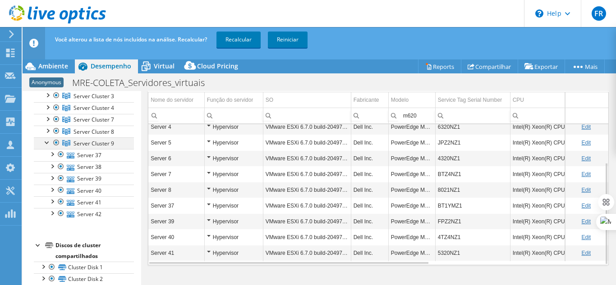
click at [55, 144] on div at bounding box center [56, 143] width 9 height 11
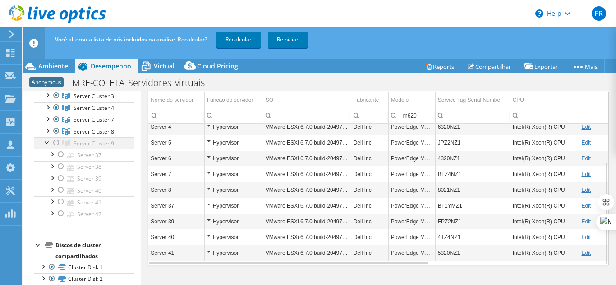
click at [48, 142] on div at bounding box center [47, 142] width 9 height 9
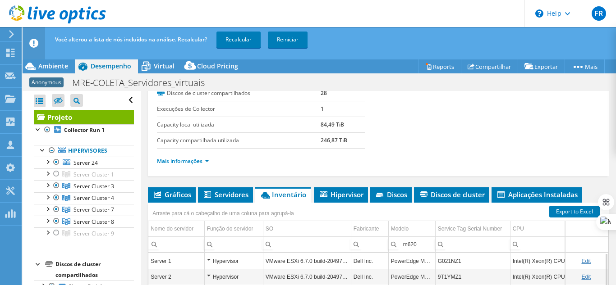
scroll to position [135, 0]
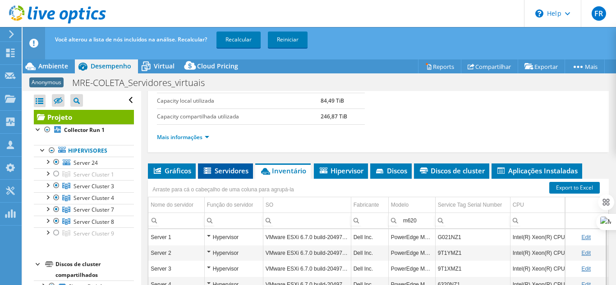
click at [220, 166] on span "Servidores" at bounding box center [225, 170] width 46 height 9
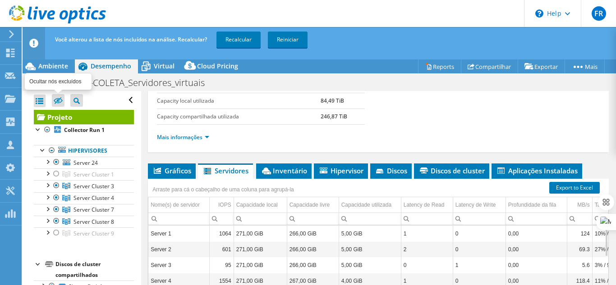
click at [56, 103] on icon at bounding box center [58, 101] width 9 height 7
click at [0, 0] on input "checkbox" at bounding box center [0, 0] width 0 height 0
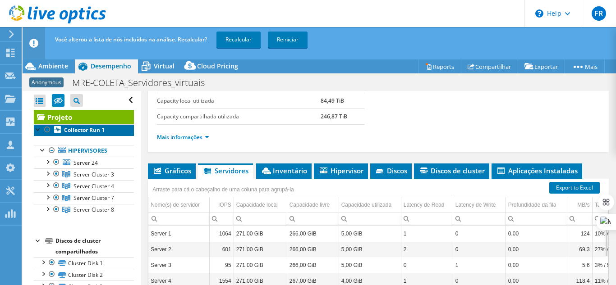
click at [92, 130] on b "Collector Run 1" at bounding box center [84, 130] width 41 height 8
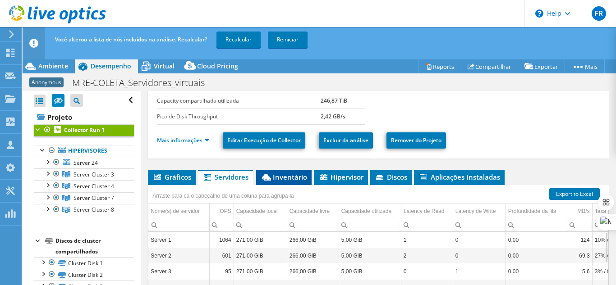
click at [294, 176] on span "Inventário" at bounding box center [284, 177] width 46 height 9
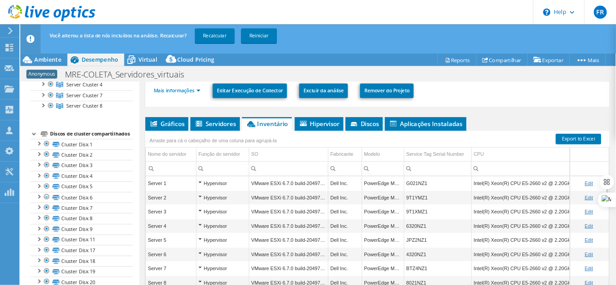
scroll to position [114, 0]
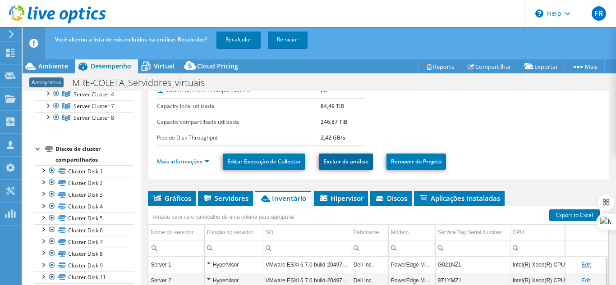
click at [361, 164] on link "Excluir da análise" at bounding box center [346, 162] width 54 height 16
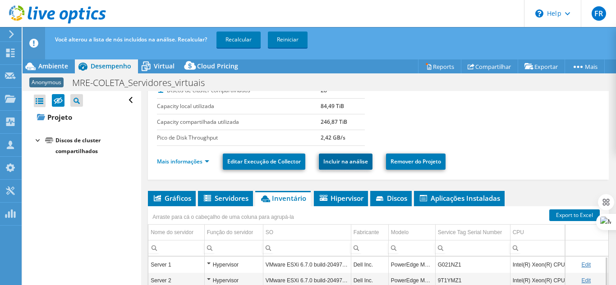
scroll to position [0, 0]
click at [363, 162] on link "Incluir na análise" at bounding box center [346, 162] width 54 height 16
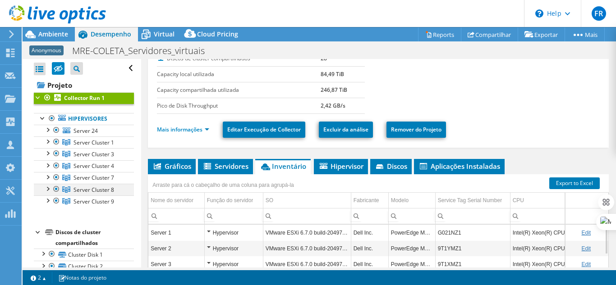
click at [46, 188] on div at bounding box center [47, 188] width 9 height 9
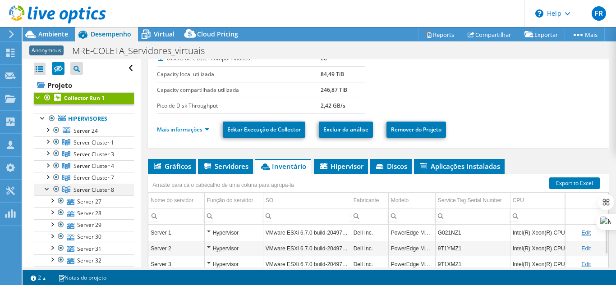
click at [48, 187] on div at bounding box center [47, 188] width 9 height 9
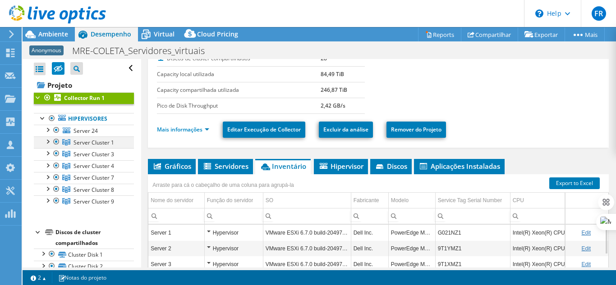
click at [49, 143] on div at bounding box center [47, 141] width 9 height 9
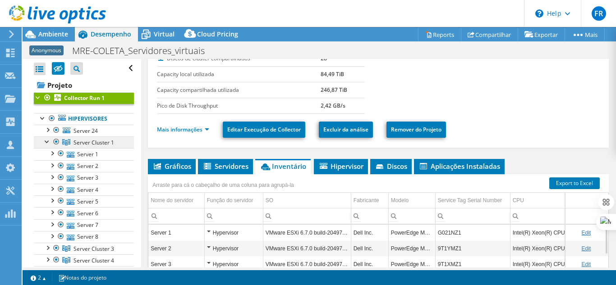
click at [76, 142] on span "Server Cluster 1" at bounding box center [93, 143] width 41 height 8
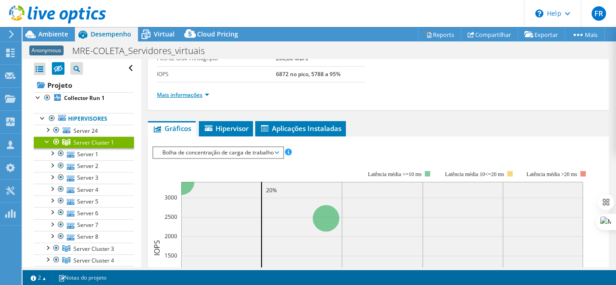
click at [196, 94] on link "Mais informações" at bounding box center [183, 95] width 52 height 8
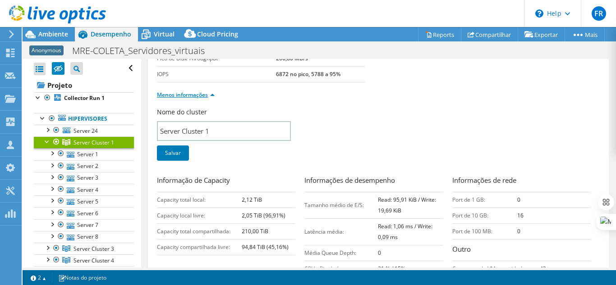
click at [196, 98] on link "Menos informações" at bounding box center [186, 95] width 58 height 8
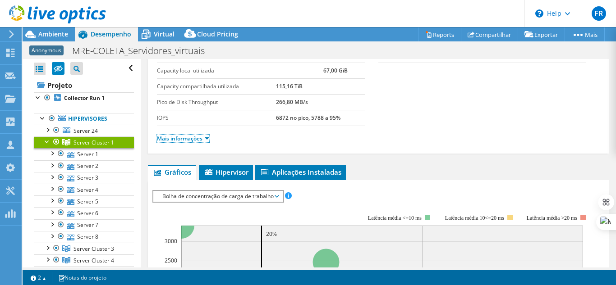
scroll to position [90, 0]
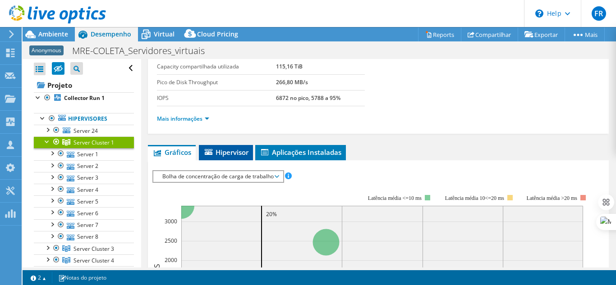
click at [233, 151] on span "Hipervisor" at bounding box center [225, 152] width 45 height 9
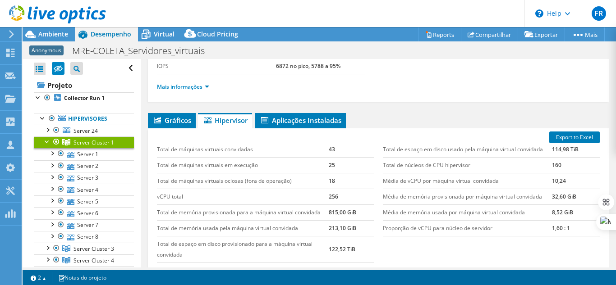
scroll to position [119, 0]
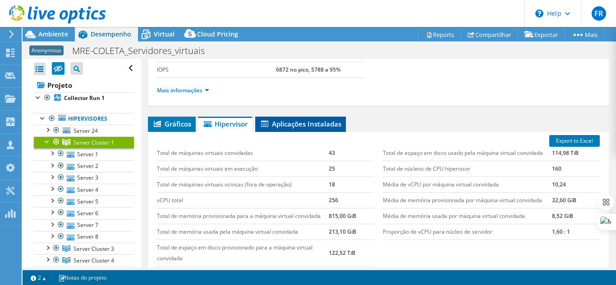
click at [320, 129] on li "Aplicações Instaladas" at bounding box center [300, 124] width 91 height 15
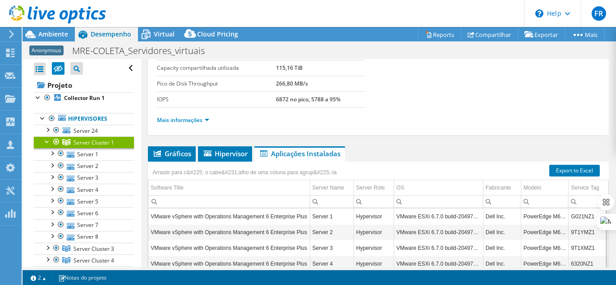
scroll to position [73, 0]
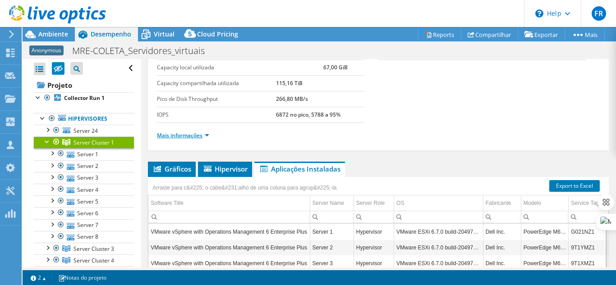
click at [198, 134] on link "Mais informações" at bounding box center [183, 136] width 52 height 8
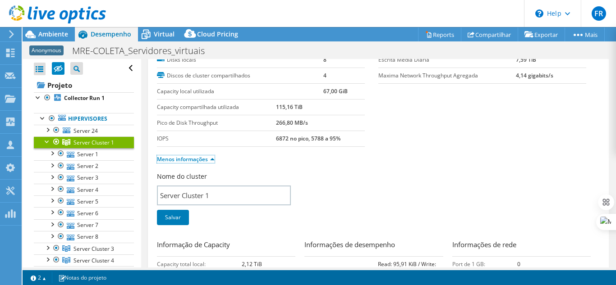
scroll to position [0, 0]
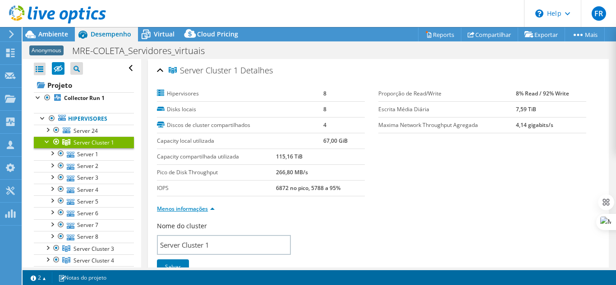
click at [188, 212] on link "Menos informações" at bounding box center [186, 209] width 58 height 8
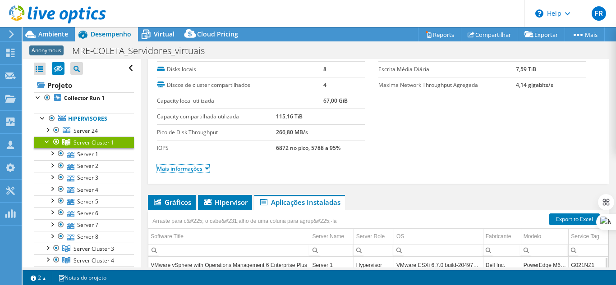
scroll to position [90, 0]
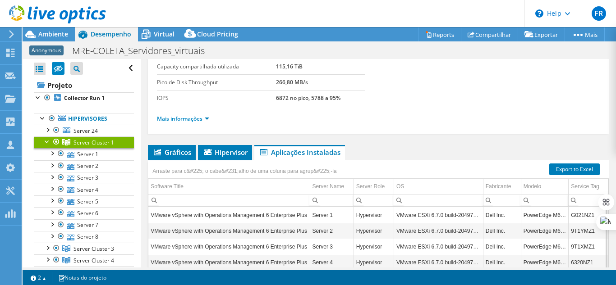
click at [55, 142] on div at bounding box center [56, 142] width 9 height 11
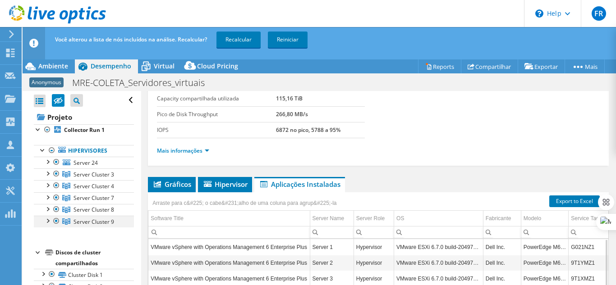
click at [46, 221] on div at bounding box center [47, 220] width 9 height 9
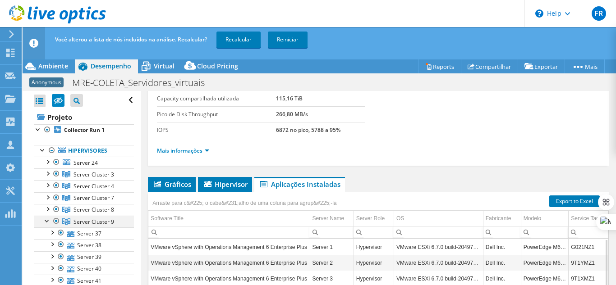
click at [58, 222] on div at bounding box center [56, 221] width 9 height 11
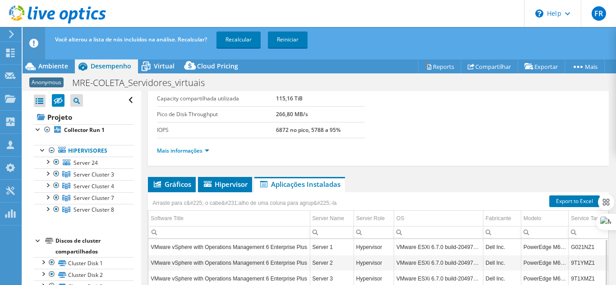
click at [38, 241] on div at bounding box center [38, 240] width 9 height 9
click at [67, 243] on div "Discos de cluster compartilhados" at bounding box center [94, 247] width 78 height 22
click at [38, 240] on div at bounding box center [38, 240] width 9 height 9
click at [83, 244] on div "Discos de cluster compartilhados" at bounding box center [94, 247] width 78 height 22
click at [80, 254] on div "Discos de cluster compartilhados" at bounding box center [94, 247] width 78 height 22
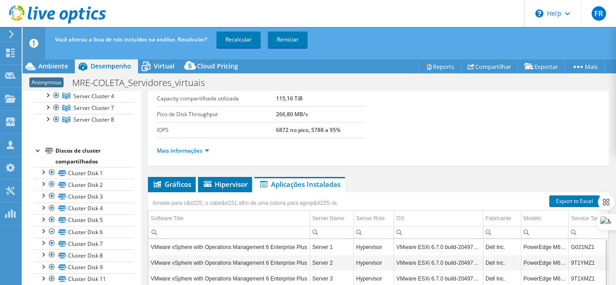
click at [35, 149] on div at bounding box center [38, 150] width 9 height 9
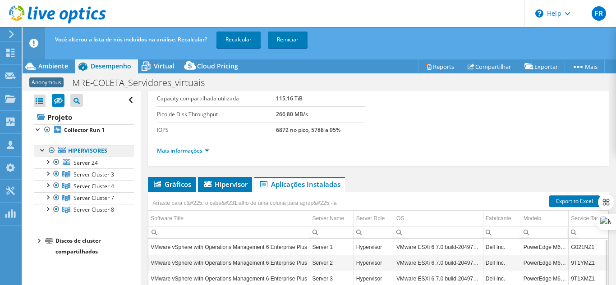
click at [93, 151] on link "Hipervisores" at bounding box center [84, 151] width 100 height 12
click at [92, 148] on link "Hipervisores" at bounding box center [84, 151] width 100 height 12
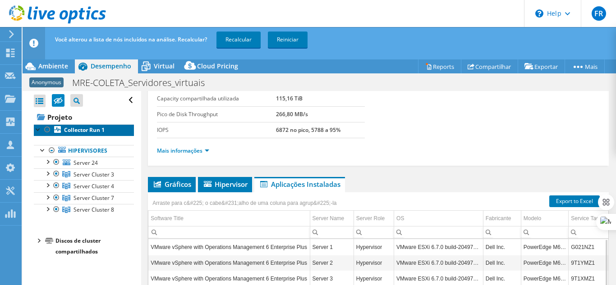
click at [79, 131] on b "Collector Run 1" at bounding box center [84, 130] width 41 height 8
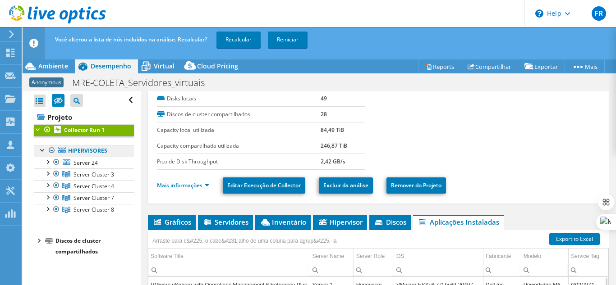
click at [83, 148] on link "Hipervisores" at bounding box center [84, 151] width 100 height 12
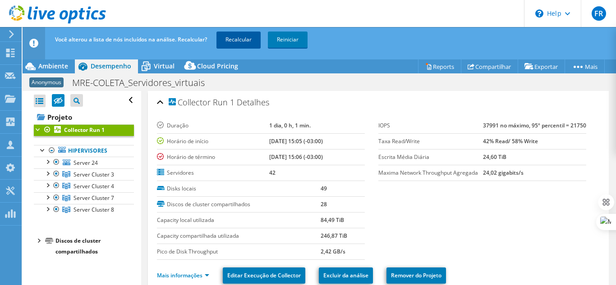
click at [246, 43] on link "Recalcular" at bounding box center [238, 40] width 44 height 16
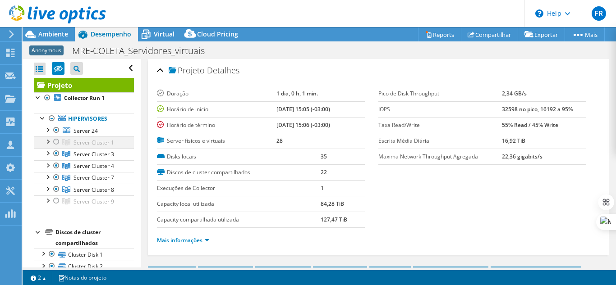
click at [57, 142] on div at bounding box center [56, 142] width 9 height 11
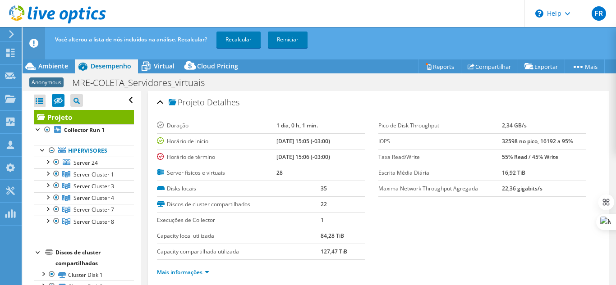
click at [110, 67] on span "Desempenho" at bounding box center [111, 66] width 41 height 9
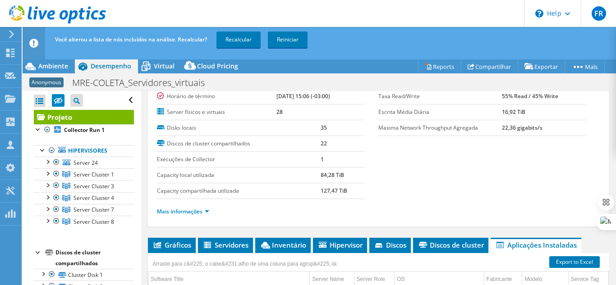
scroll to position [180, 0]
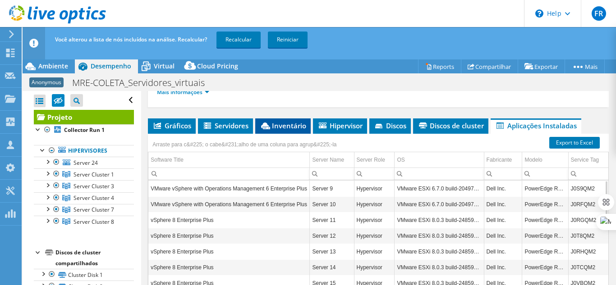
click at [273, 122] on span "Inventário" at bounding box center [283, 125] width 46 height 9
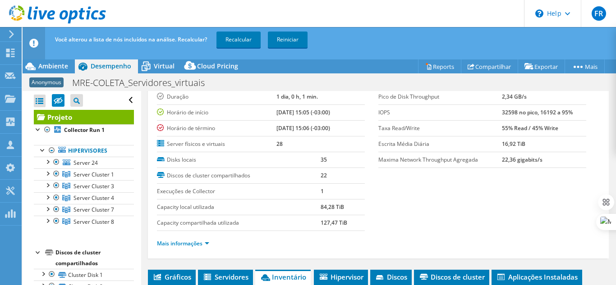
scroll to position [0, 0]
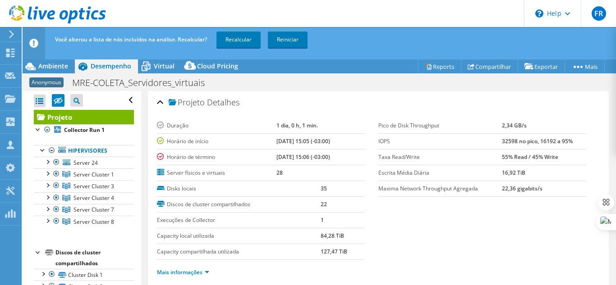
click at [49, 9] on icon at bounding box center [57, 14] width 97 height 18
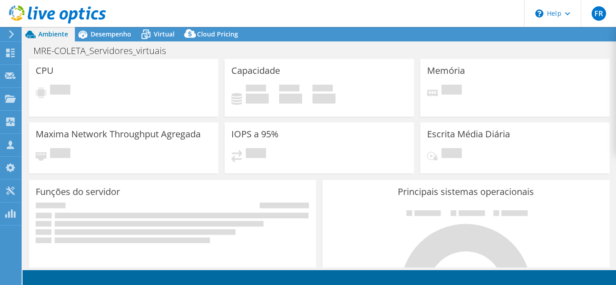
select select "USD"
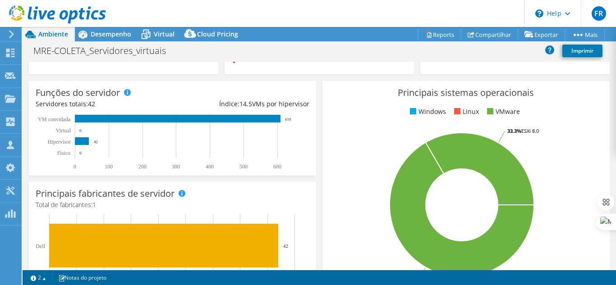
scroll to position [135, 0]
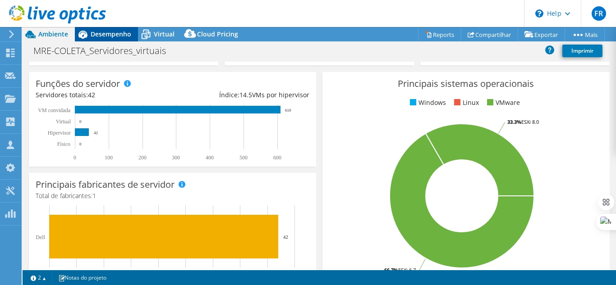
click at [113, 27] on div "Desempenho" at bounding box center [106, 34] width 63 height 14
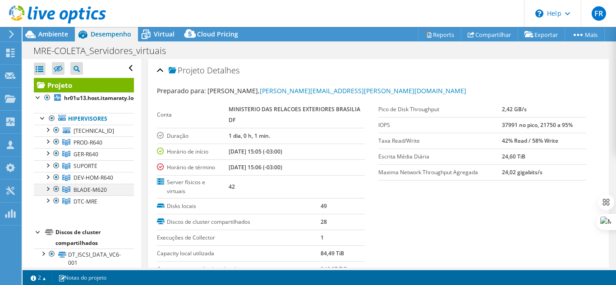
click at [55, 189] on div at bounding box center [56, 189] width 9 height 11
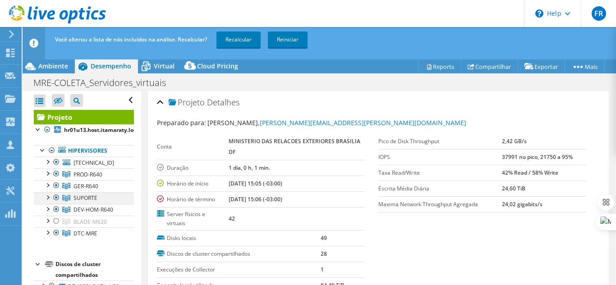
click at [48, 197] on div at bounding box center [47, 197] width 9 height 9
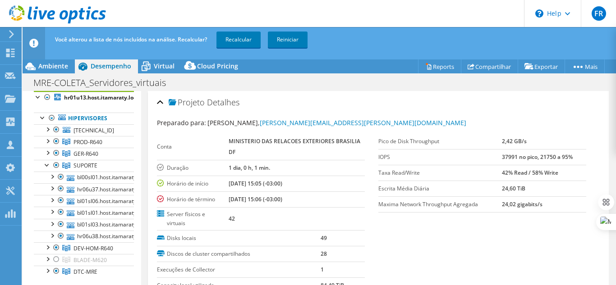
scroll to position [51, 0]
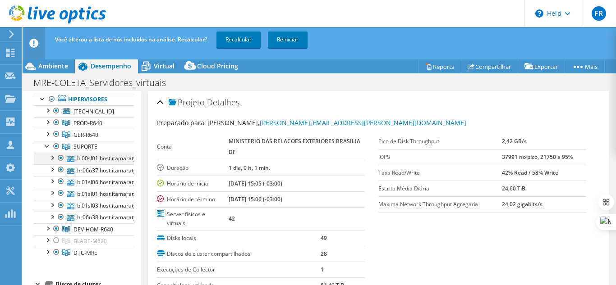
click at [62, 157] on div at bounding box center [60, 158] width 9 height 11
click at [60, 168] on div at bounding box center [60, 170] width 9 height 11
click at [61, 181] on div at bounding box center [60, 181] width 9 height 11
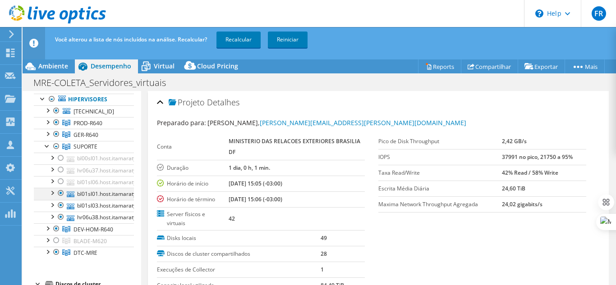
click at [61, 192] on div at bounding box center [60, 193] width 9 height 11
click at [62, 206] on div at bounding box center [60, 205] width 9 height 11
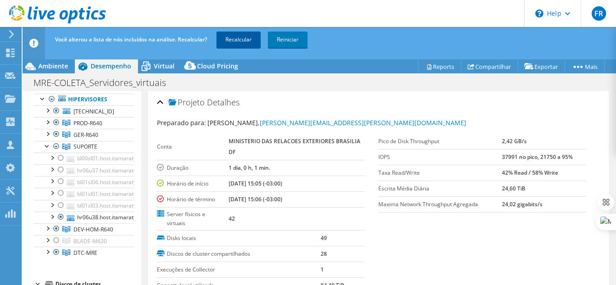
click at [246, 40] on link "Recalcular" at bounding box center [238, 40] width 44 height 16
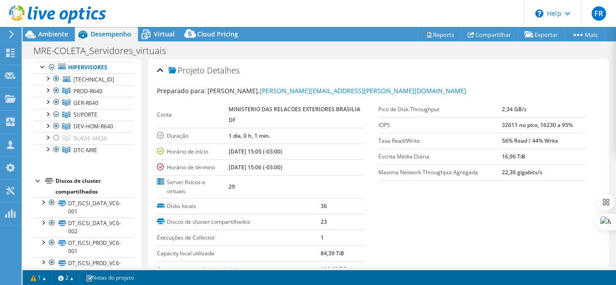
drag, startPoint x: 54, startPoint y: 136, endPoint x: 46, endPoint y: 164, distance: 28.7
click at [54, 136] on div at bounding box center [56, 138] width 9 height 11
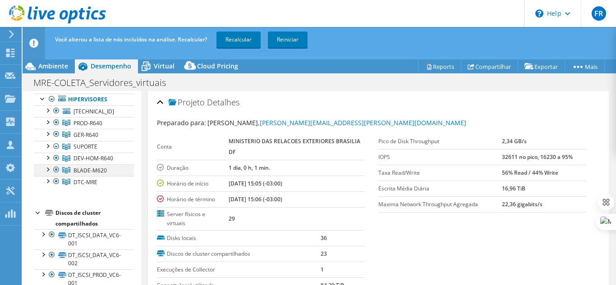
click at [48, 170] on div at bounding box center [47, 169] width 9 height 9
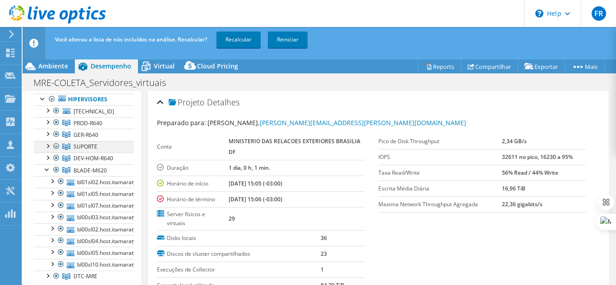
click at [49, 144] on div at bounding box center [47, 145] width 9 height 9
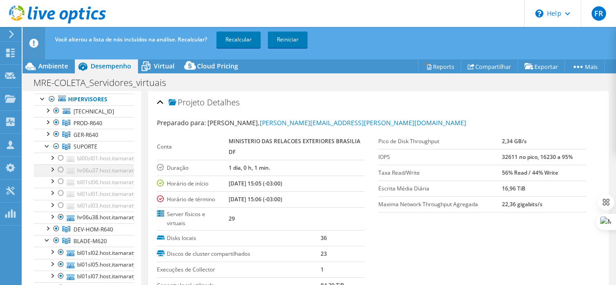
click at [60, 169] on div at bounding box center [60, 170] width 9 height 11
click at [57, 240] on div at bounding box center [56, 240] width 9 height 11
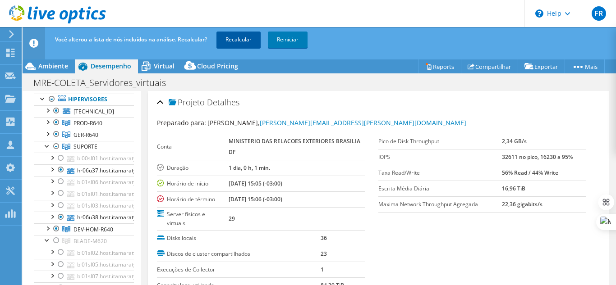
click at [229, 33] on link "Recalcular" at bounding box center [238, 40] width 44 height 16
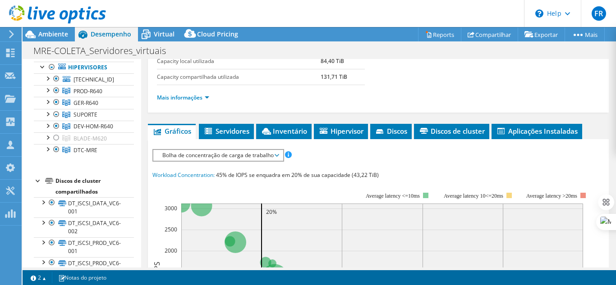
scroll to position [225, 0]
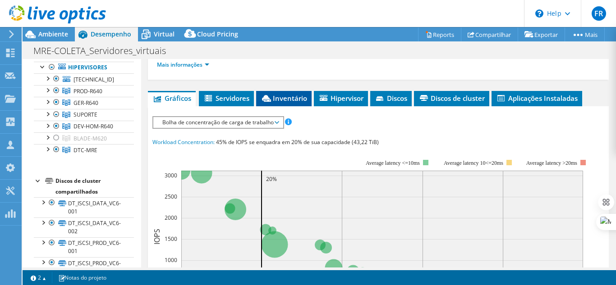
click at [293, 93] on li "Inventário" at bounding box center [283, 98] width 55 height 15
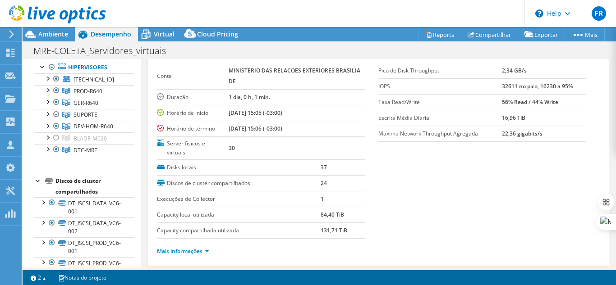
scroll to position [19, 0]
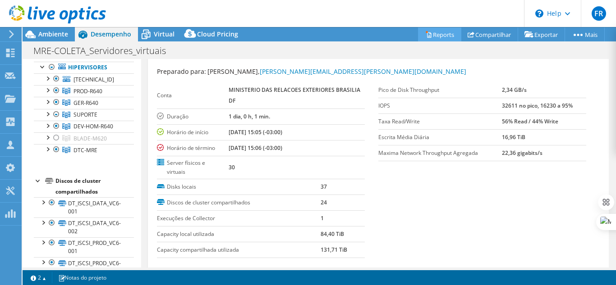
click at [435, 32] on link "Reports" at bounding box center [439, 35] width 43 height 14
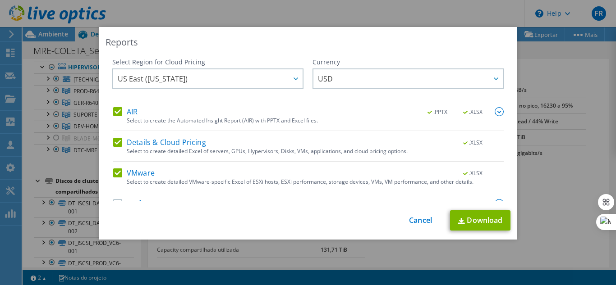
click at [114, 141] on label "Details & Cloud Pricing" at bounding box center [159, 142] width 93 height 9
click at [0, 0] on input "Details & Cloud Pricing" at bounding box center [0, 0] width 0 height 0
click at [495, 109] on img at bounding box center [499, 111] width 9 height 9
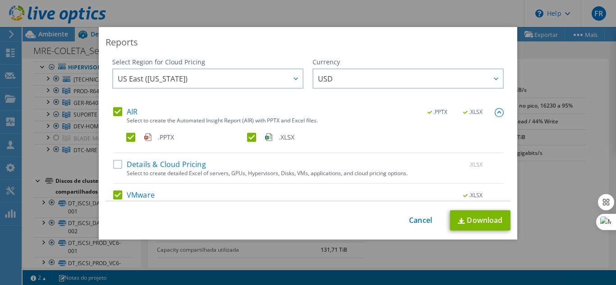
click at [249, 135] on label ".XLSX" at bounding box center [306, 137] width 119 height 9
click at [0, 0] on input ".XLSX" at bounding box center [0, 0] width 0 height 0
click at [495, 110] on img at bounding box center [499, 112] width 9 height 9
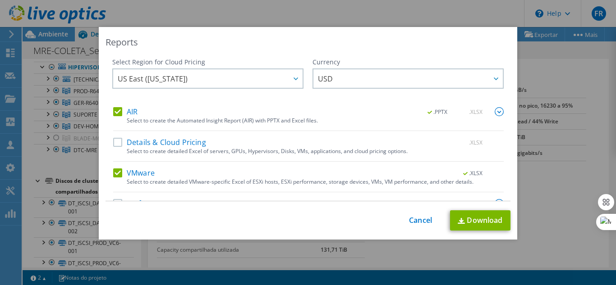
click at [115, 174] on label "VMware" at bounding box center [133, 173] width 41 height 9
click at [0, 0] on input "VMware" at bounding box center [0, 0] width 0 height 0
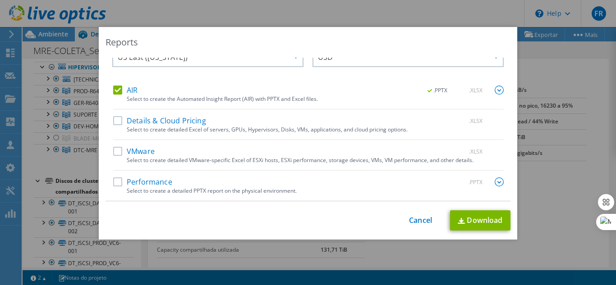
click at [495, 178] on img at bounding box center [499, 182] width 9 height 9
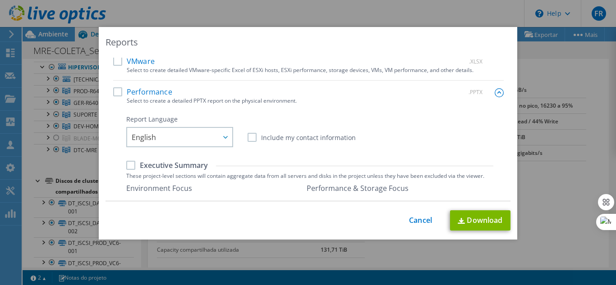
scroll to position [157, 0]
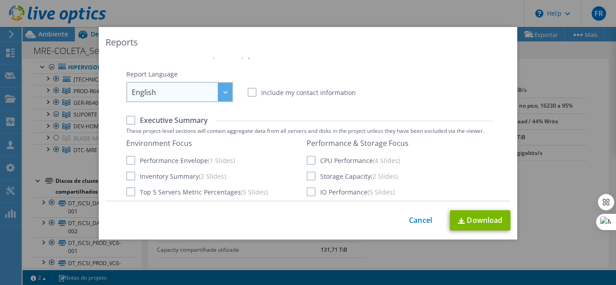
click at [189, 92] on span "English" at bounding box center [182, 92] width 101 height 18
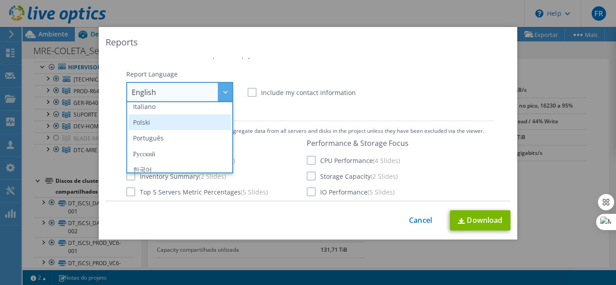
scroll to position [90, 0]
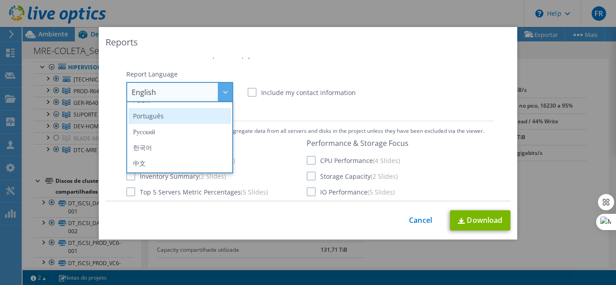
click at [172, 116] on li "Português" at bounding box center [180, 116] width 102 height 16
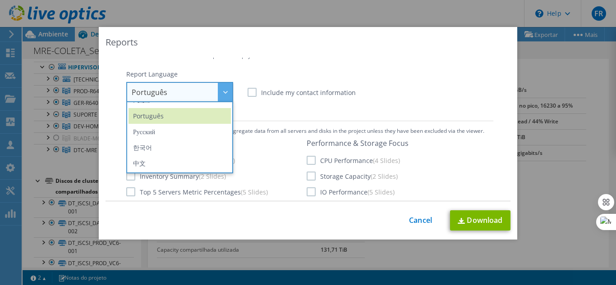
click at [407, 93] on div "Report Language English Deutsch Español Français Italiano Polski Português Русс…" at bounding box center [309, 86] width 367 height 32
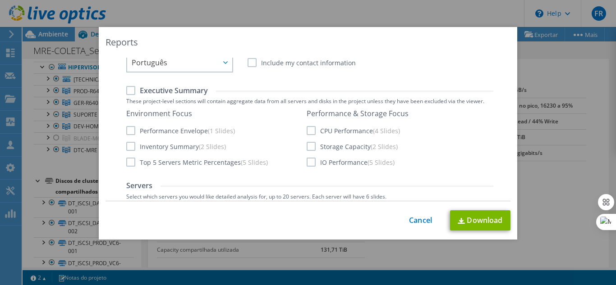
scroll to position [202, 0]
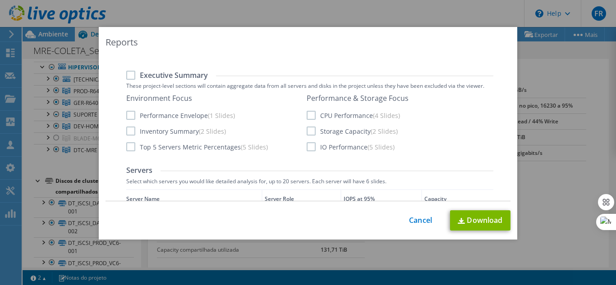
click at [129, 130] on label "Inventory Summary (2 Slides)" at bounding box center [176, 131] width 100 height 9
click at [0, 0] on input "Inventory Summary (2 Slides)" at bounding box center [0, 0] width 0 height 0
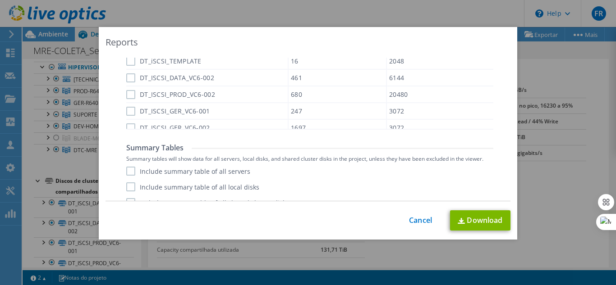
scroll to position [725, 0]
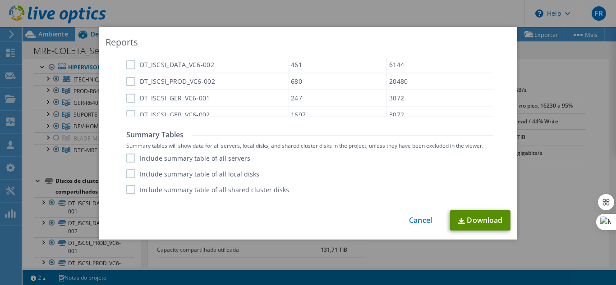
click at [475, 222] on link "Download" at bounding box center [480, 221] width 60 height 20
